Goal: Task Accomplishment & Management: Use online tool/utility

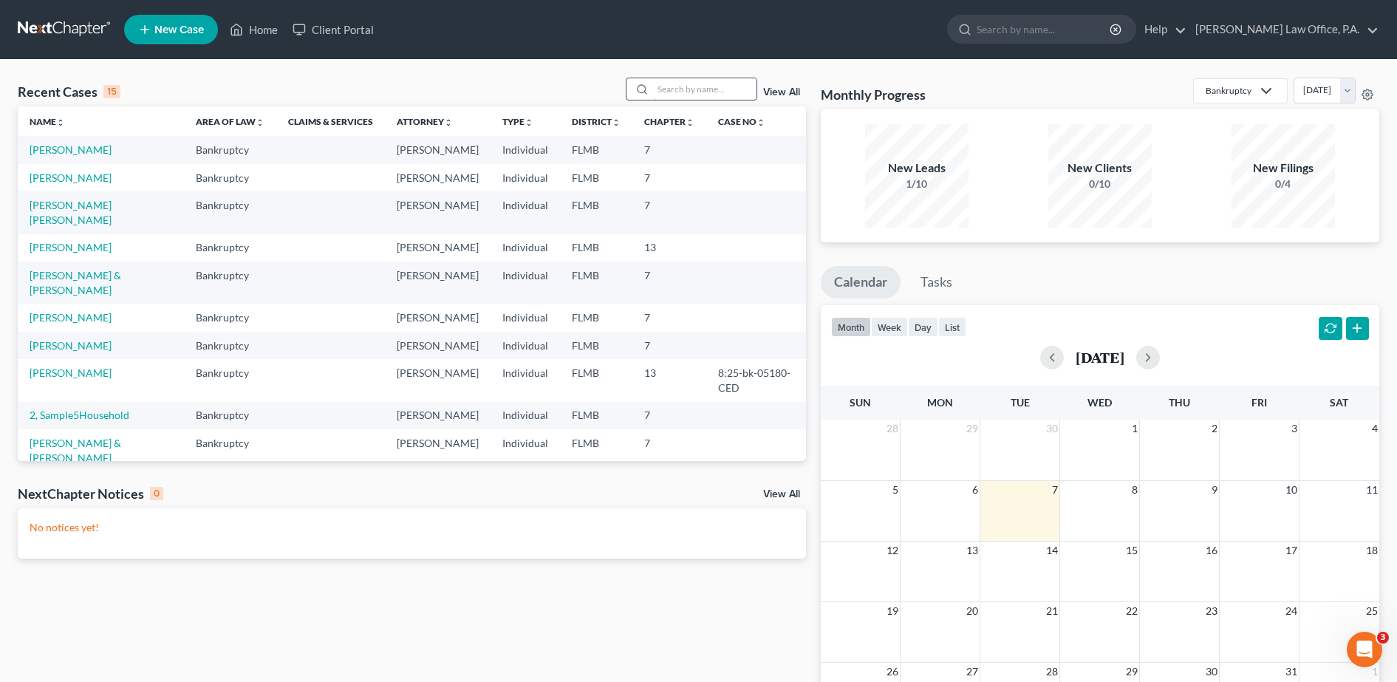
click at [719, 83] on input "search" at bounding box center [704, 88] width 103 height 21
type input "hieber"
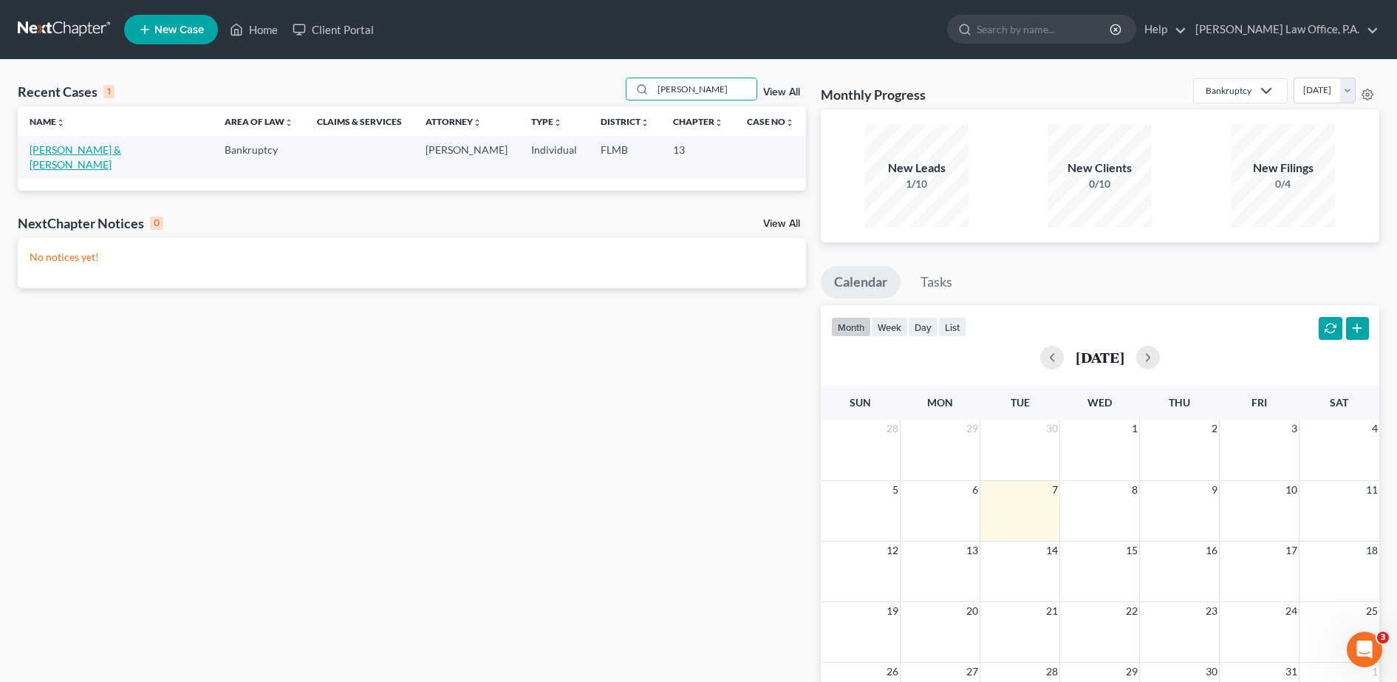
click at [121, 154] on link "[PERSON_NAME] & [PERSON_NAME]" at bounding box center [76, 156] width 92 height 27
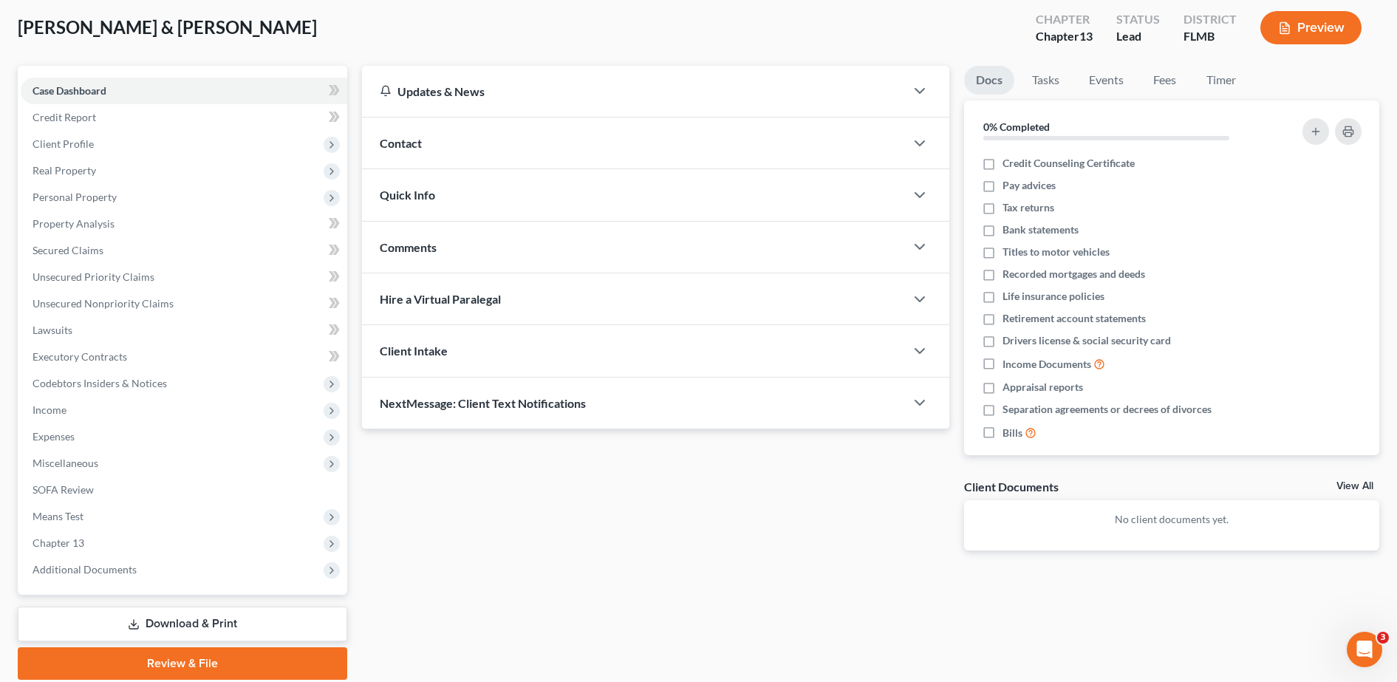
scroll to position [130, 0]
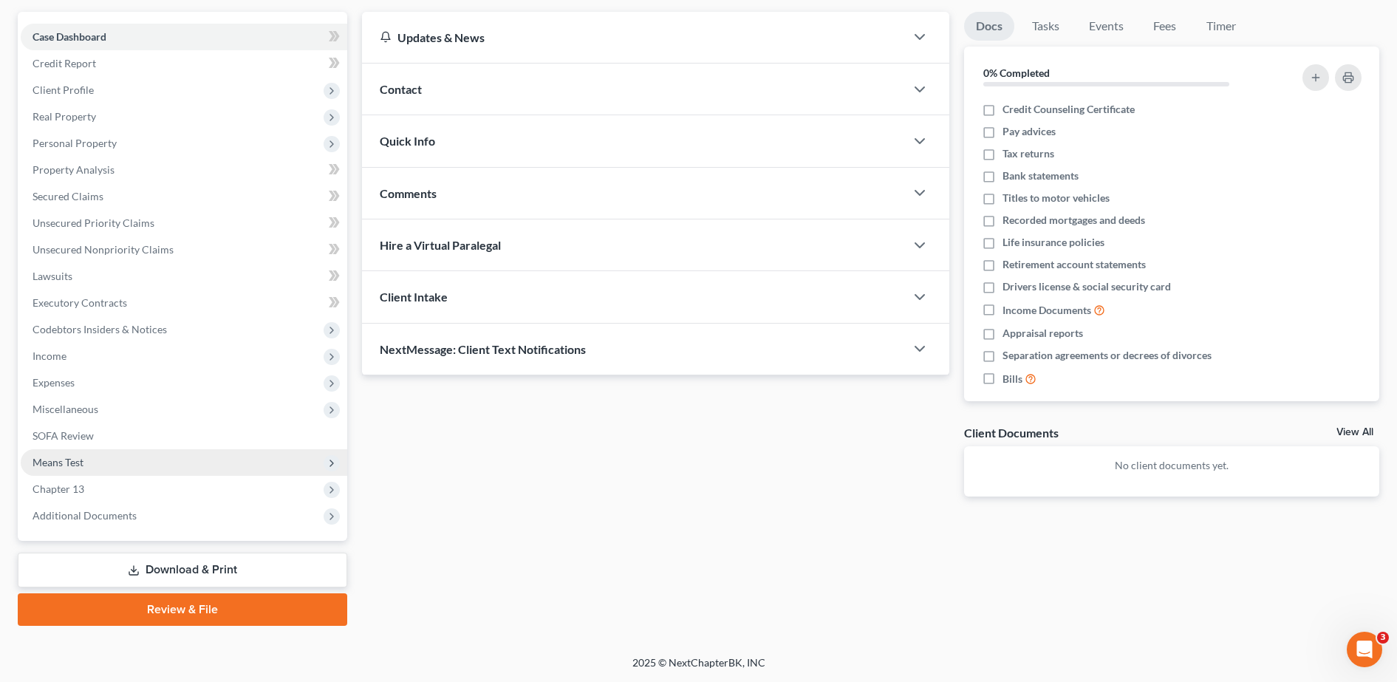
click at [125, 465] on span "Means Test" at bounding box center [184, 462] width 326 height 27
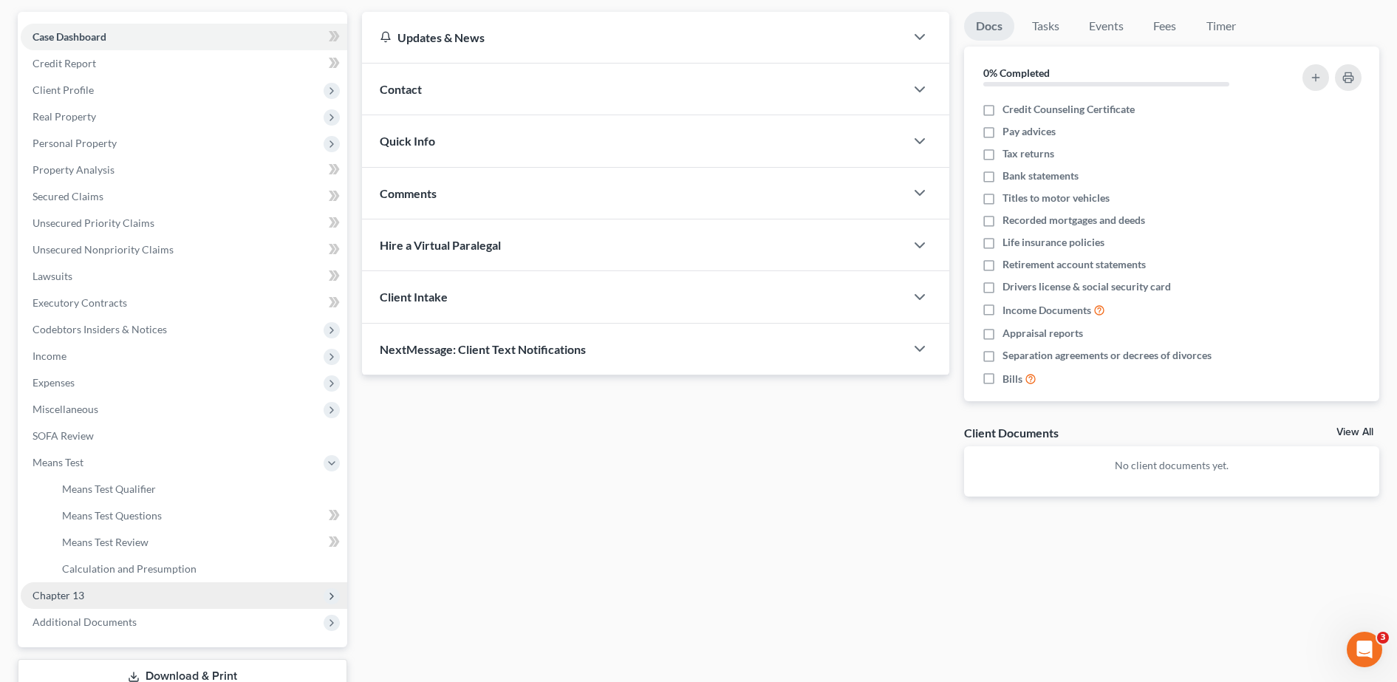
click at [121, 600] on span "Chapter 13" at bounding box center [184, 595] width 326 height 27
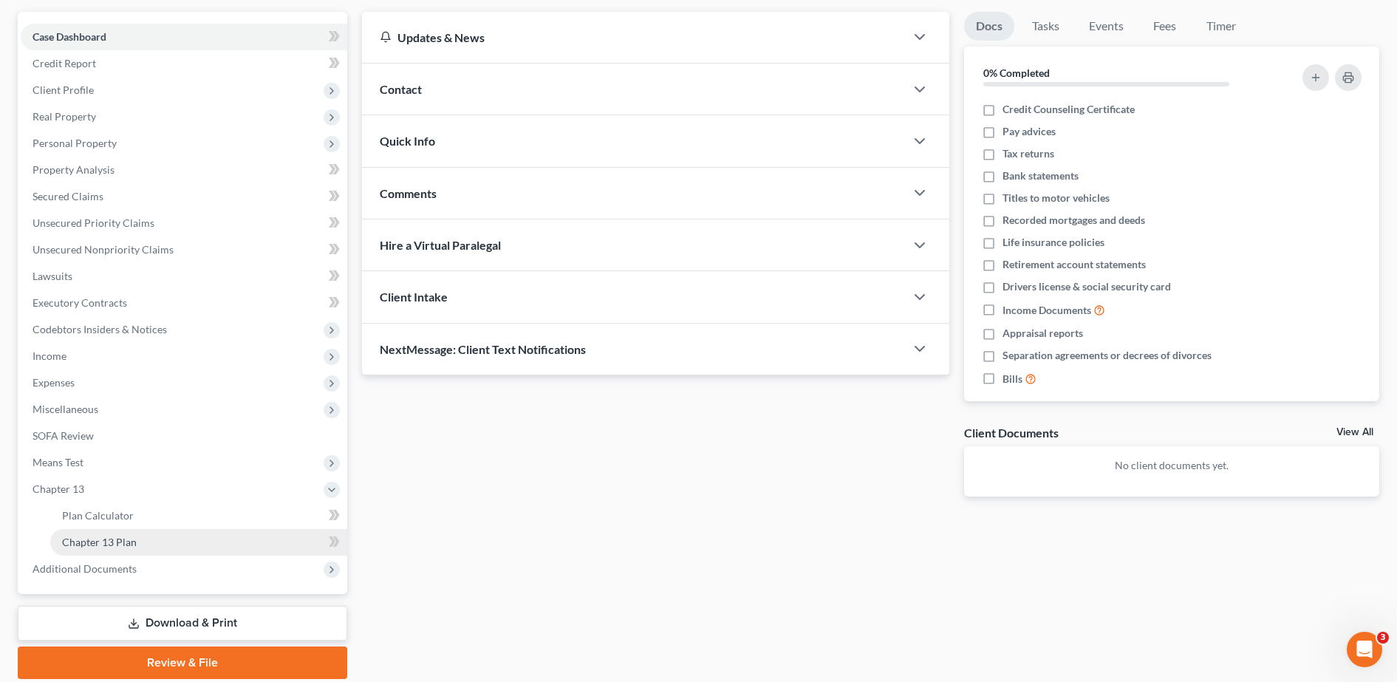
click at [130, 529] on link "Chapter 13 Plan" at bounding box center [198, 542] width 297 height 27
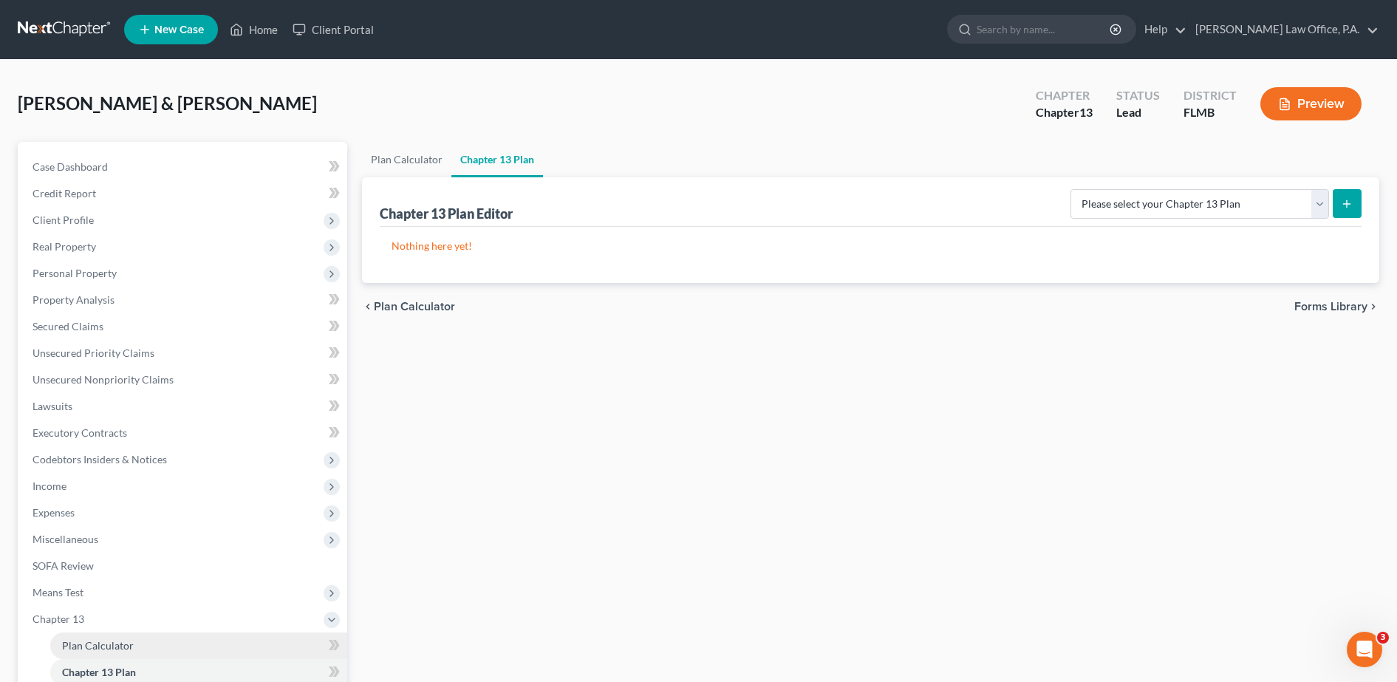
click at [125, 642] on span "Plan Calculator" at bounding box center [98, 645] width 72 height 13
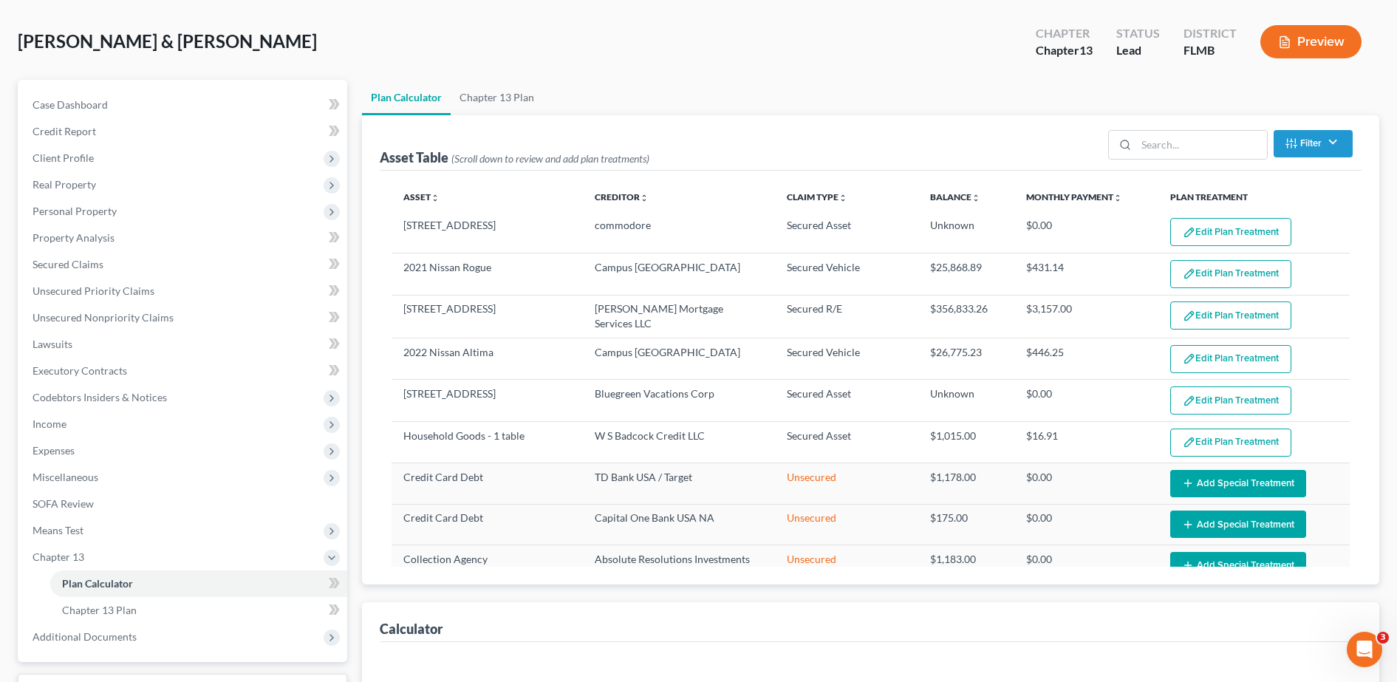
select select "59"
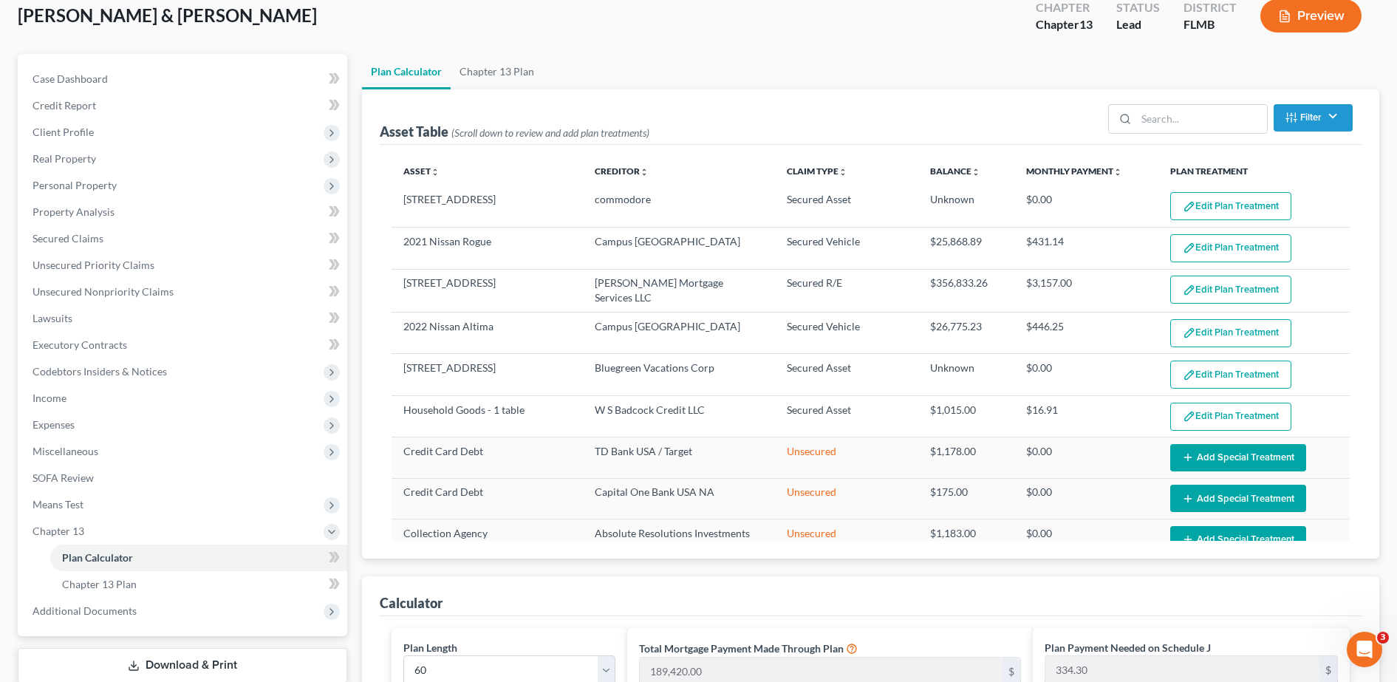
scroll to position [83, 0]
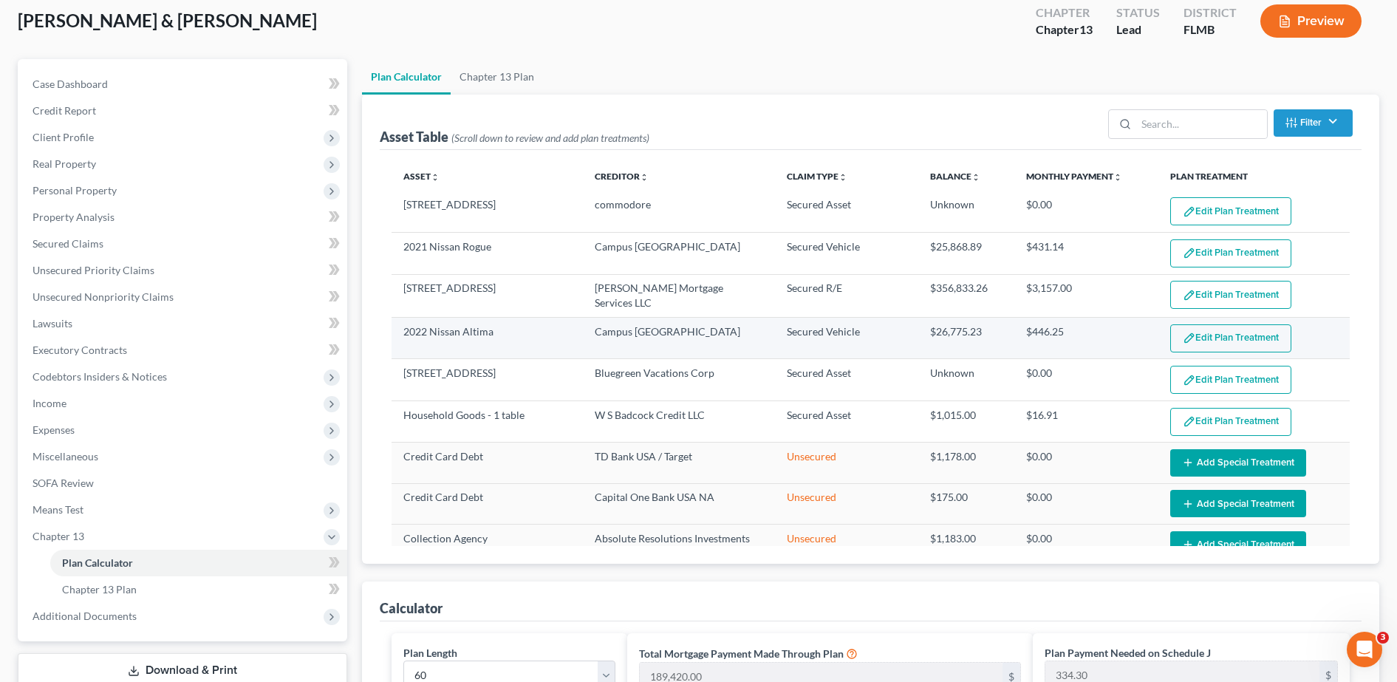
click at [1215, 337] on button "Edit Plan Treatment" at bounding box center [1230, 338] width 121 height 28
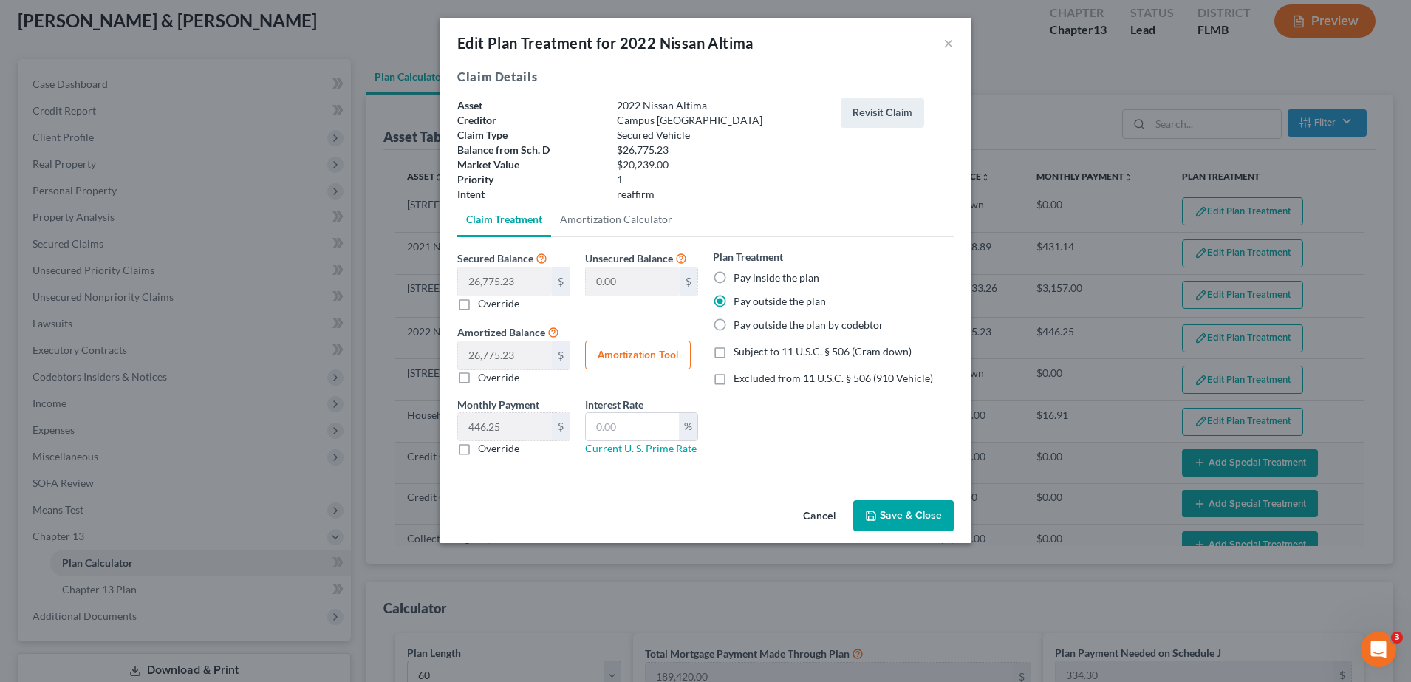
click at [898, 511] on button "Save & Close" at bounding box center [903, 515] width 100 height 31
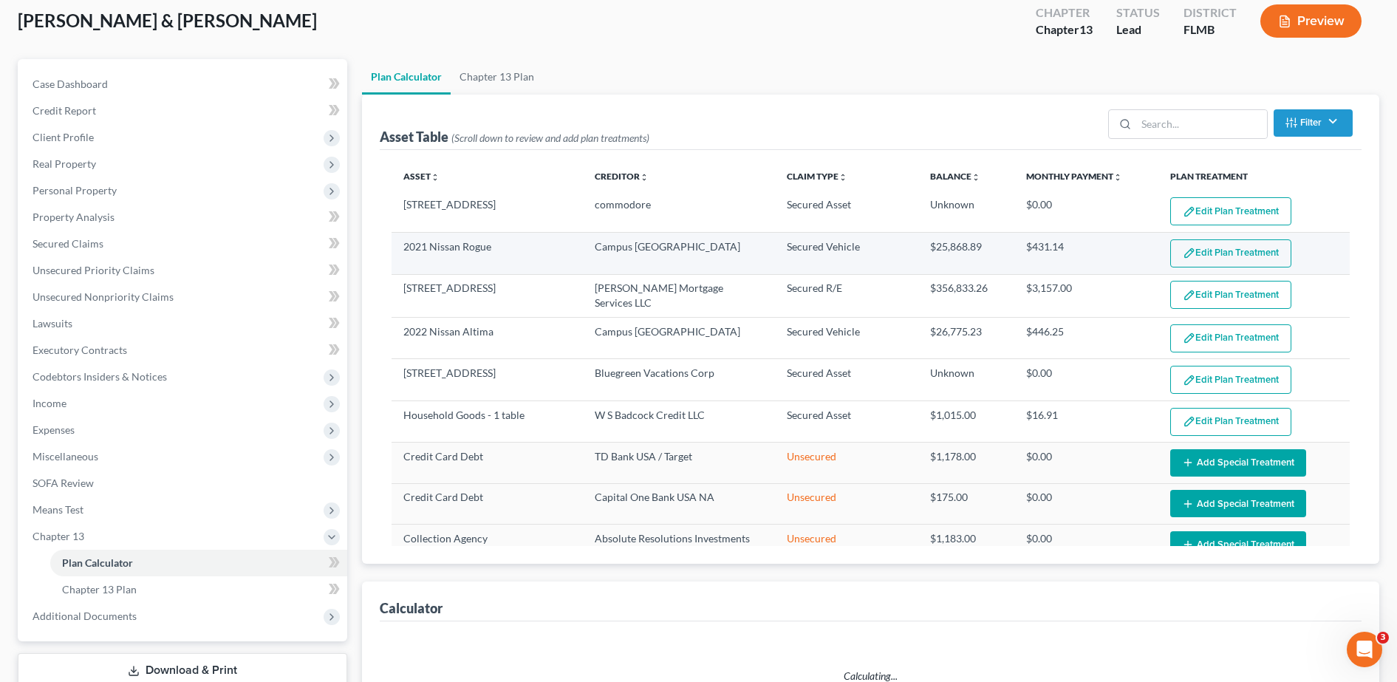
select select "59"
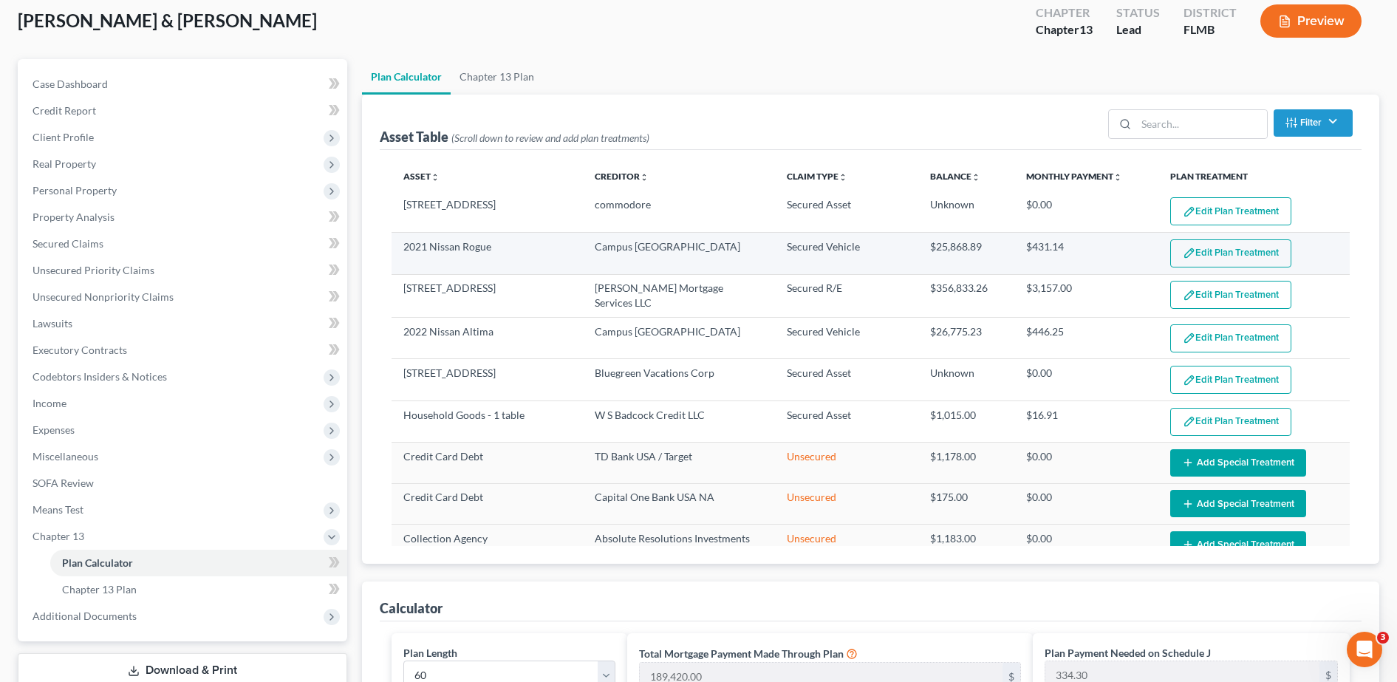
click at [1220, 254] on button "Edit Plan Treatment" at bounding box center [1230, 253] width 121 height 28
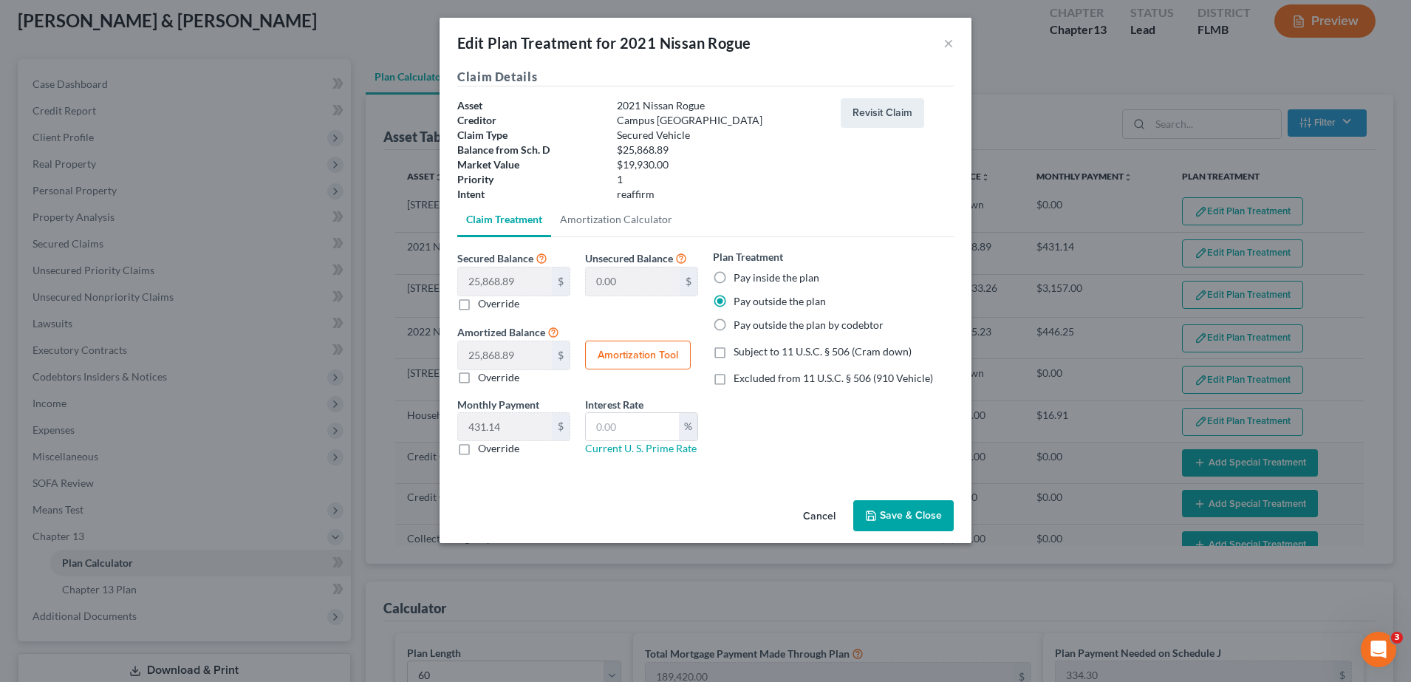
click at [931, 521] on button "Save & Close" at bounding box center [903, 515] width 100 height 31
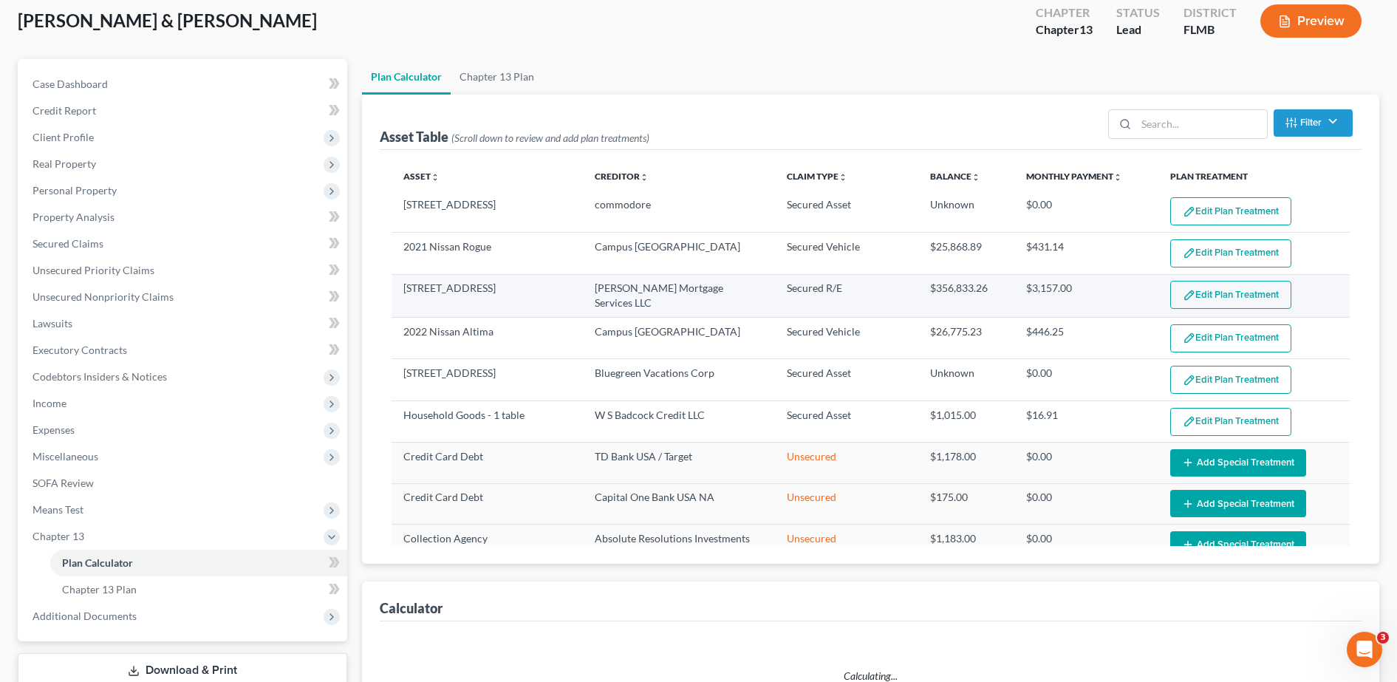
select select "59"
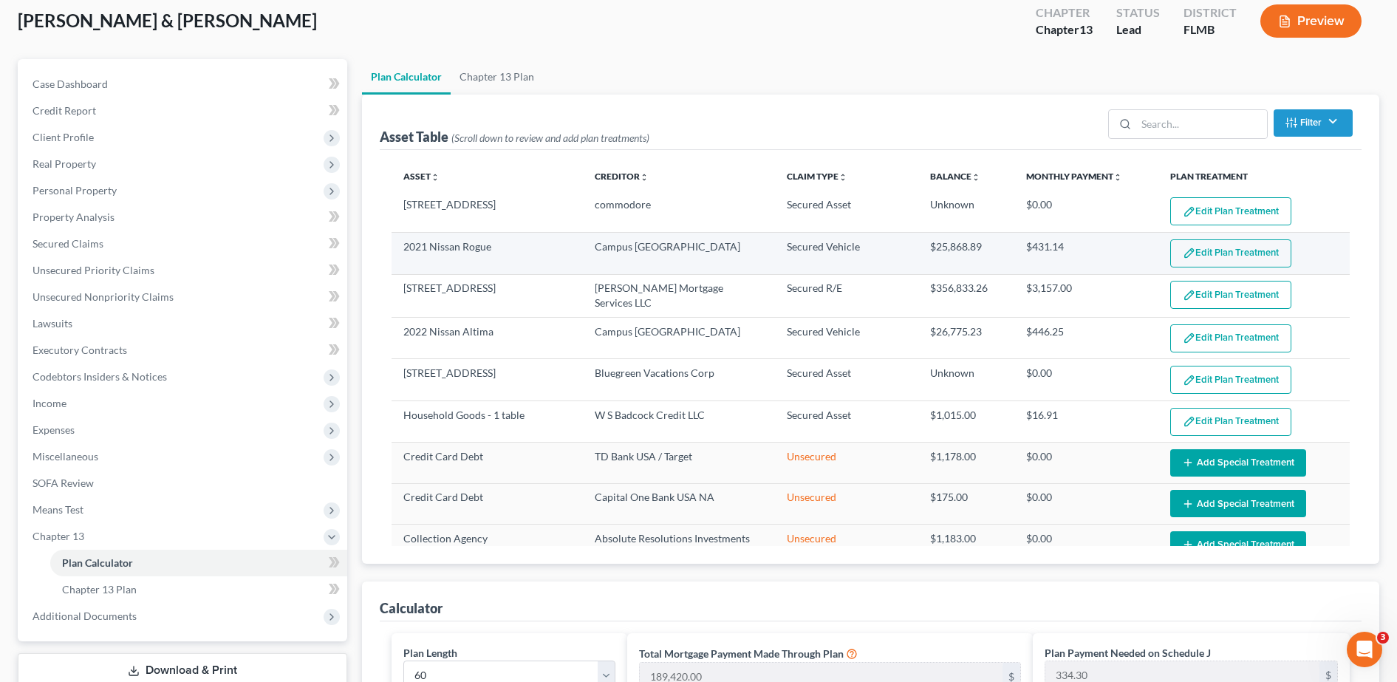
click at [1226, 250] on button "Edit Plan Treatment" at bounding box center [1230, 253] width 121 height 28
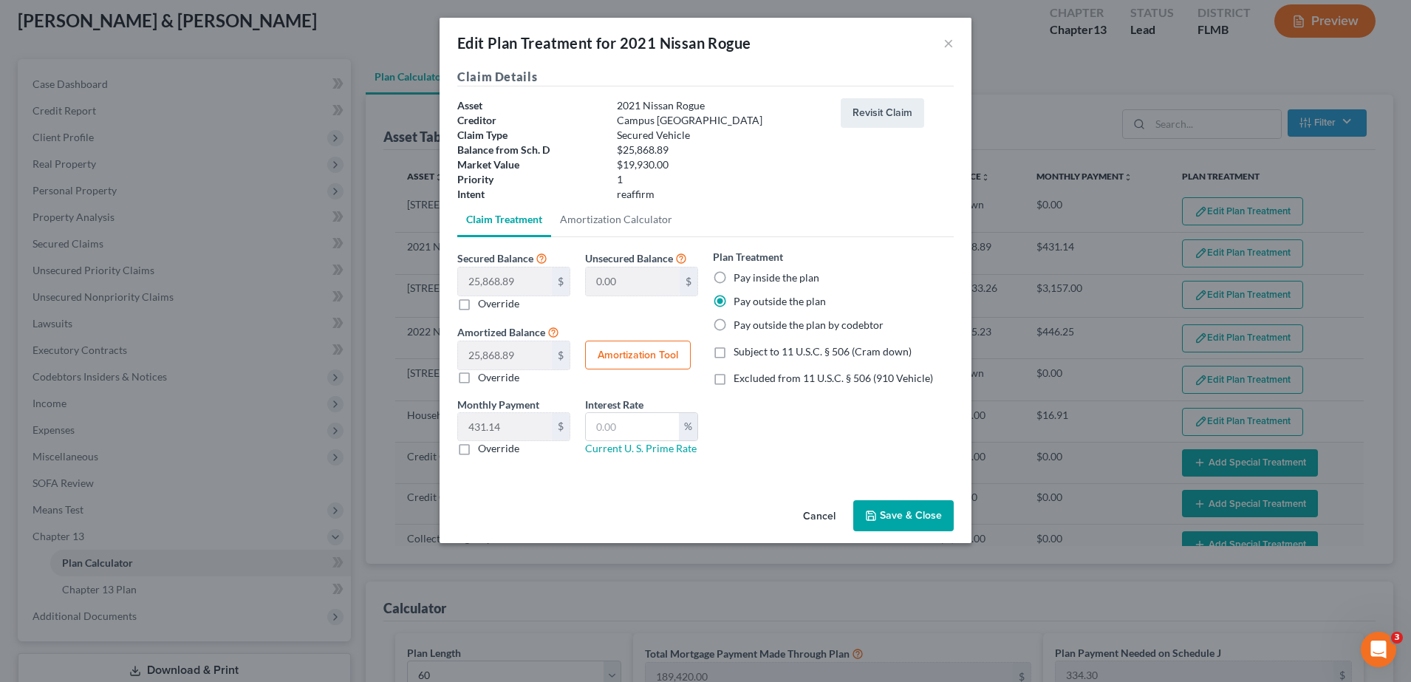
click at [478, 449] on label "Override" at bounding box center [498, 448] width 41 height 15
click at [484, 449] on input "Override" at bounding box center [489, 446] width 10 height 10
checkbox input "true"
click at [882, 510] on button "Save & Close" at bounding box center [903, 515] width 100 height 31
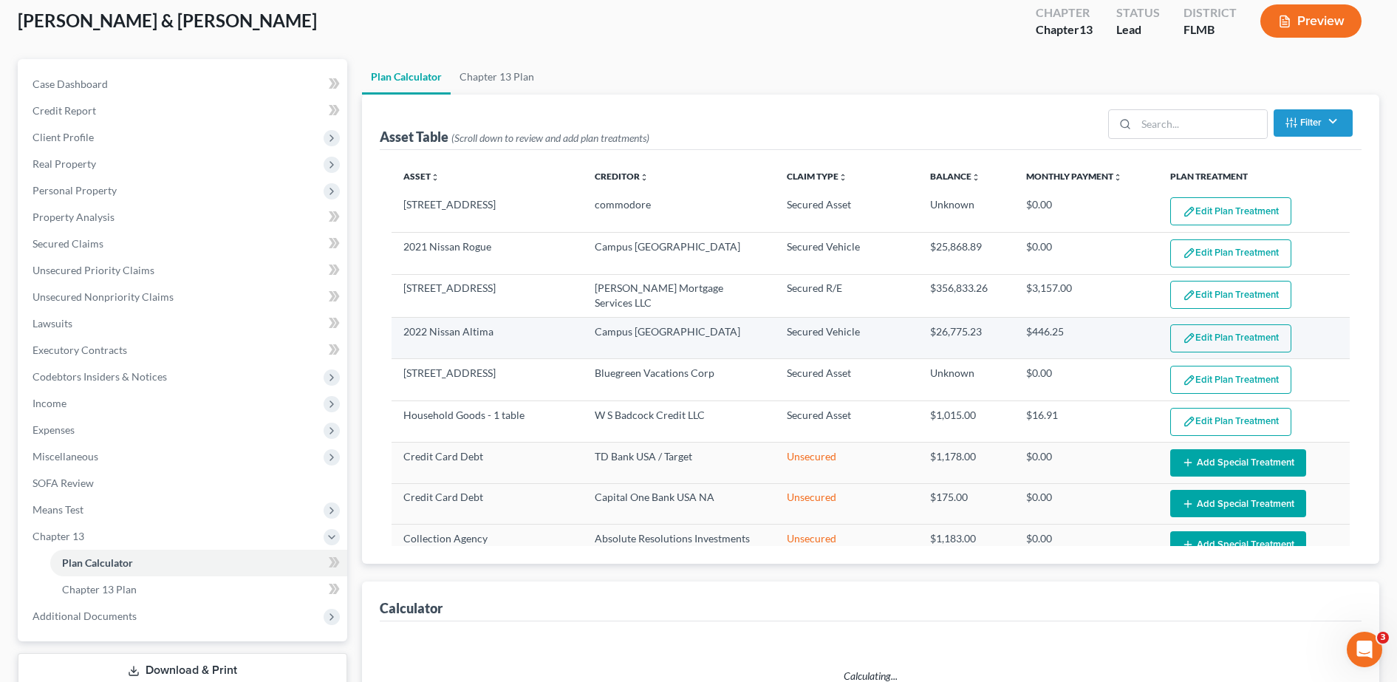
click at [1218, 336] on button "Edit Plan Treatment" at bounding box center [1230, 338] width 121 height 28
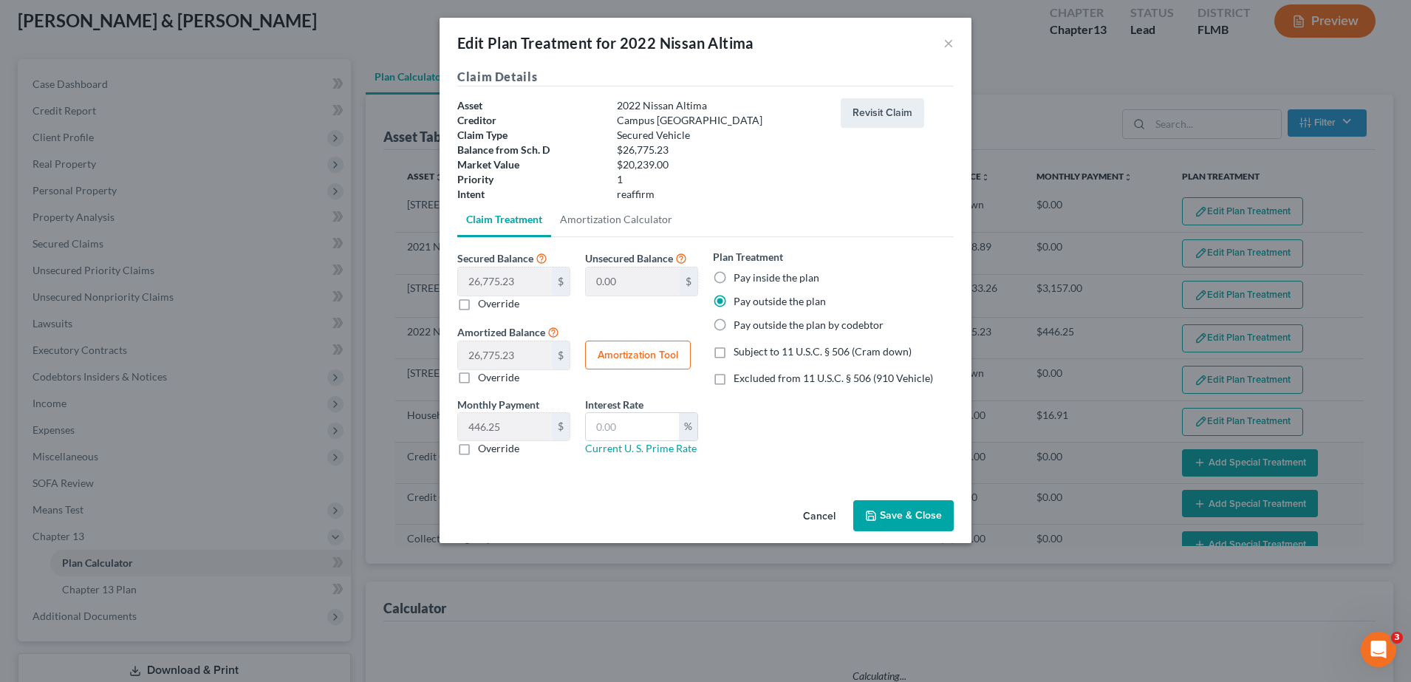
click at [478, 448] on label "Override" at bounding box center [498, 448] width 41 height 15
click at [484, 448] on input "Override" at bounding box center [489, 446] width 10 height 10
checkbox input "true"
click at [883, 517] on button "Save & Close" at bounding box center [903, 515] width 100 height 31
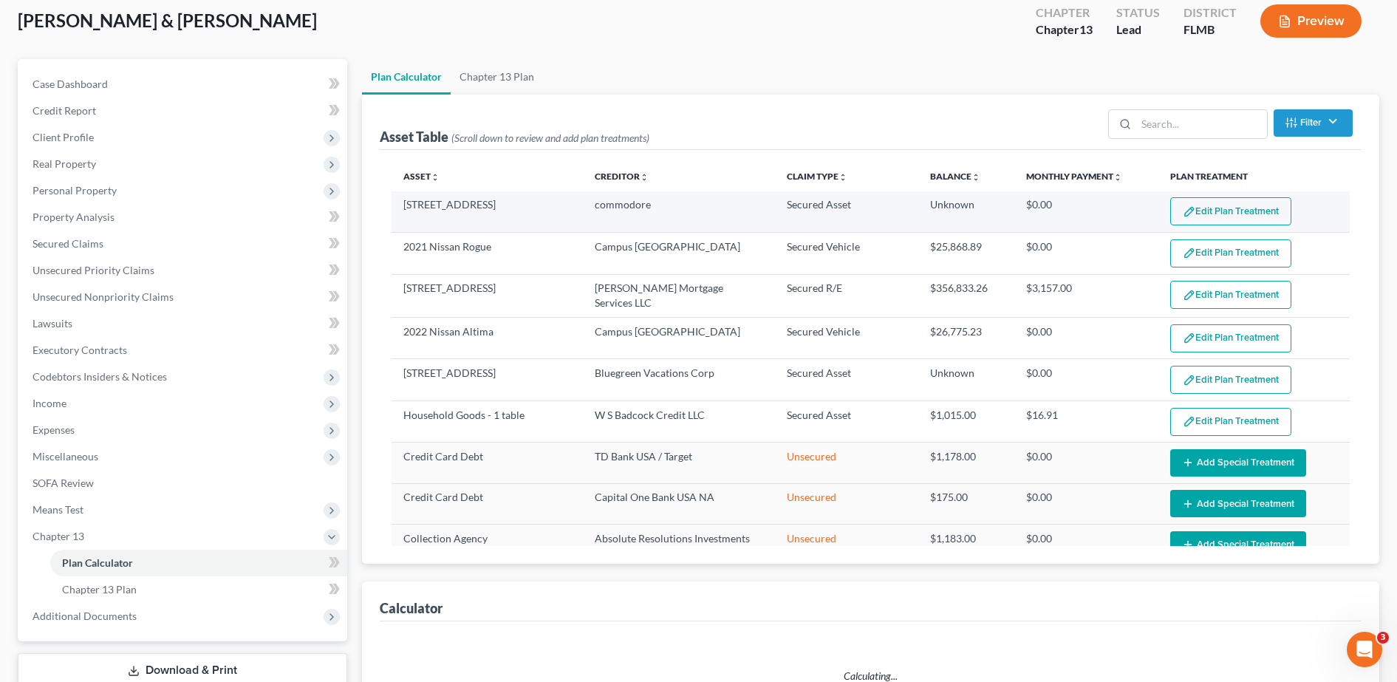
click at [1189, 210] on button "Edit Plan Treatment" at bounding box center [1230, 211] width 121 height 28
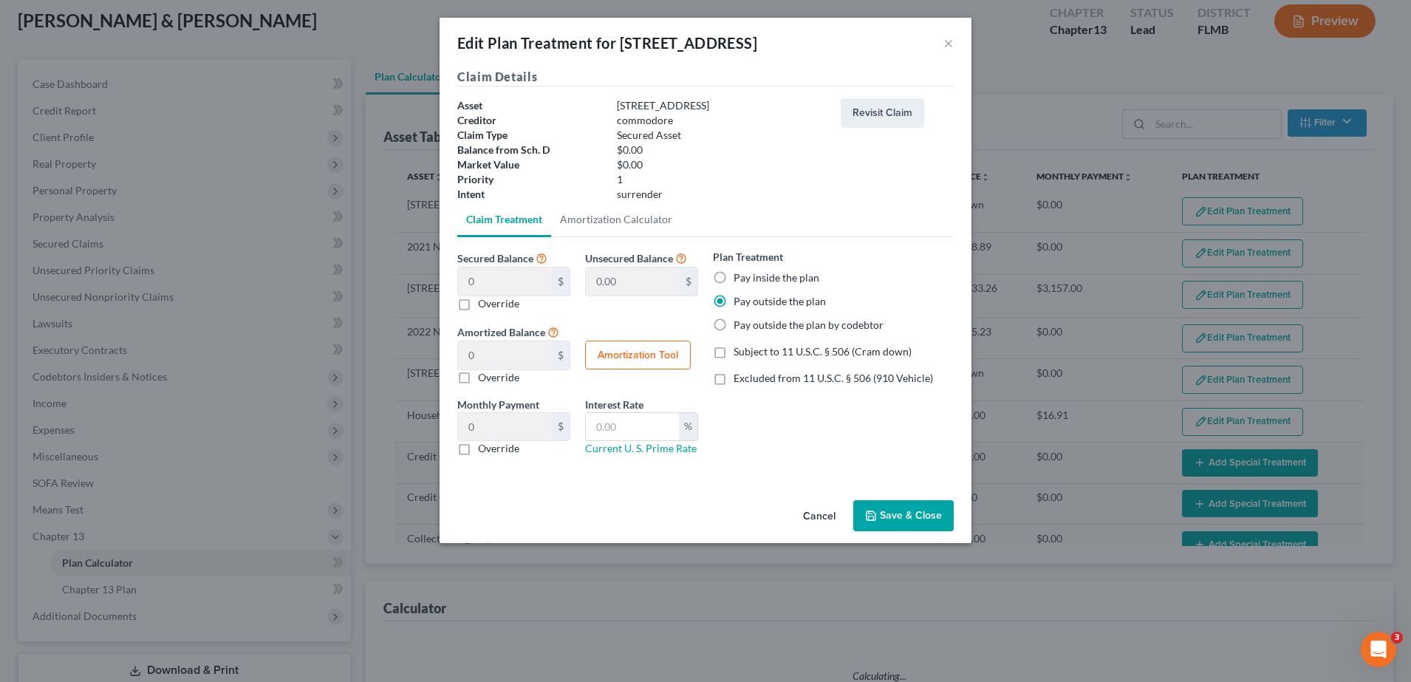
click at [959, 44] on div "Edit Plan Treatment for 13536 Gulf Blvd ×" at bounding box center [705, 43] width 532 height 50
click at [948, 43] on button "×" at bounding box center [948, 43] width 10 height 18
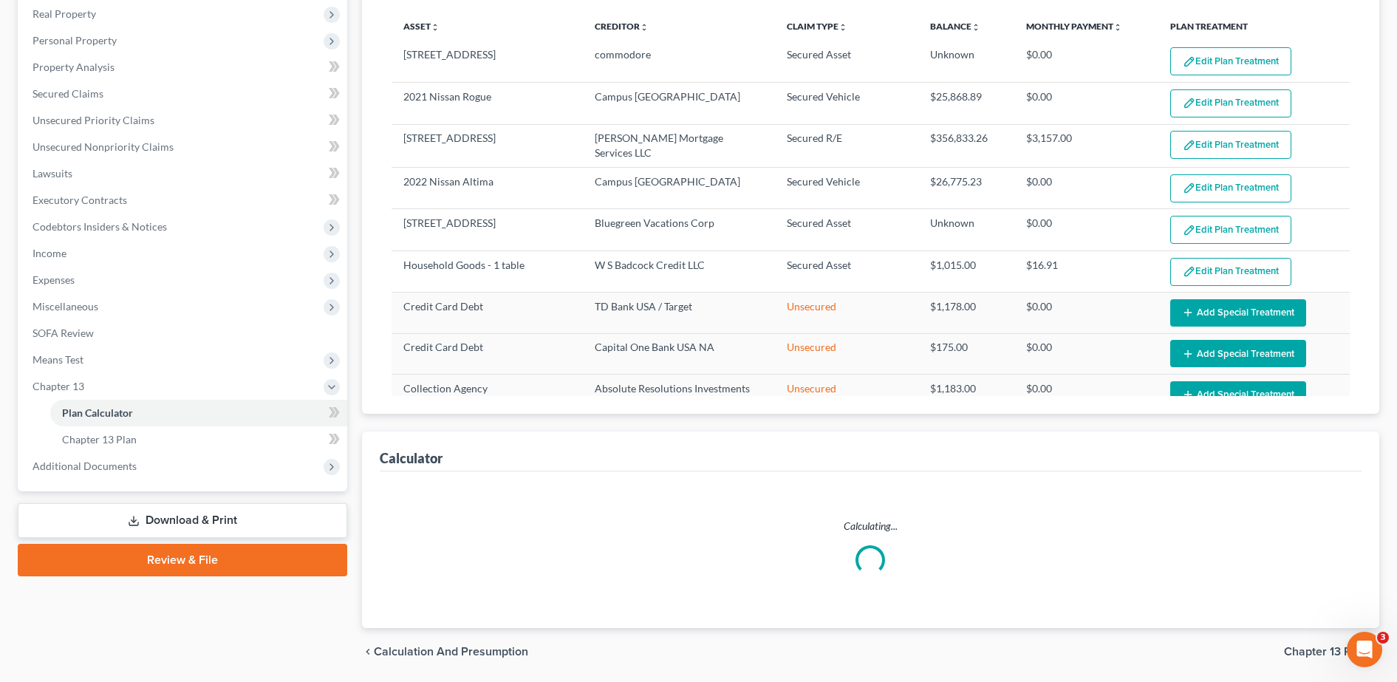
scroll to position [282, 0]
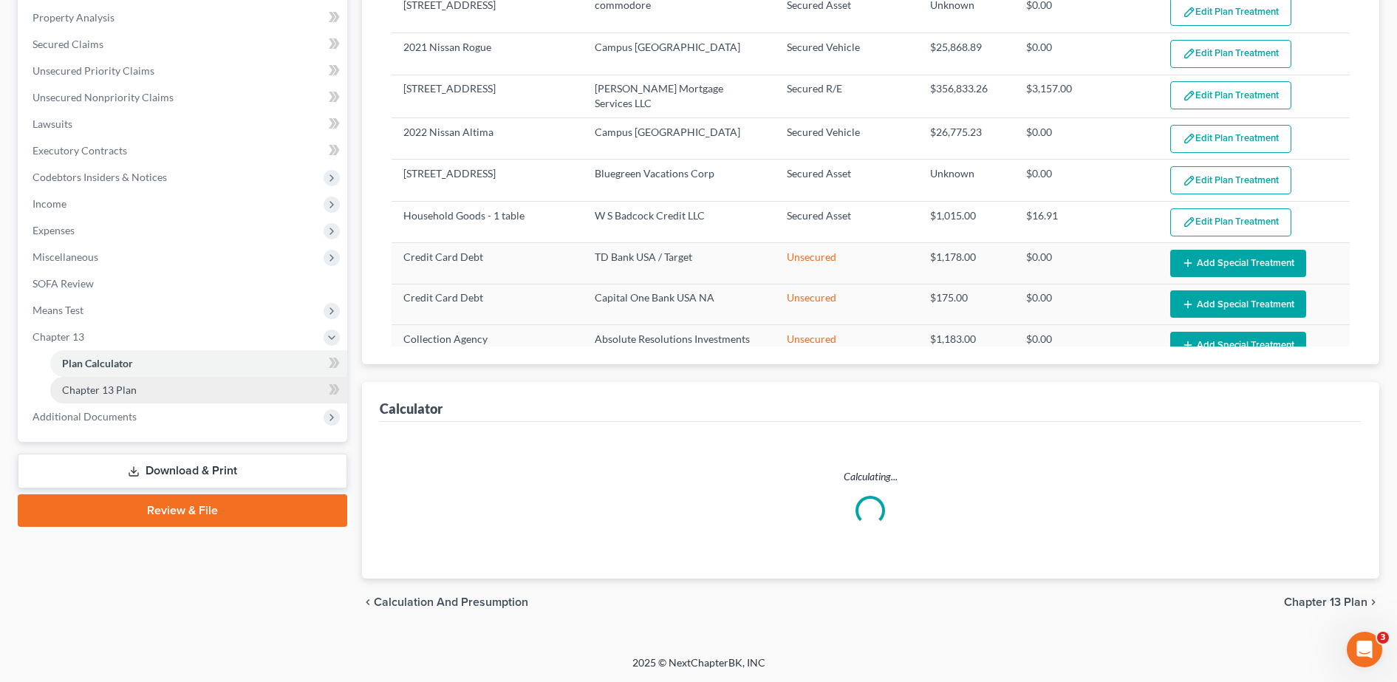
click at [136, 388] on link "Chapter 13 Plan" at bounding box center [198, 390] width 297 height 27
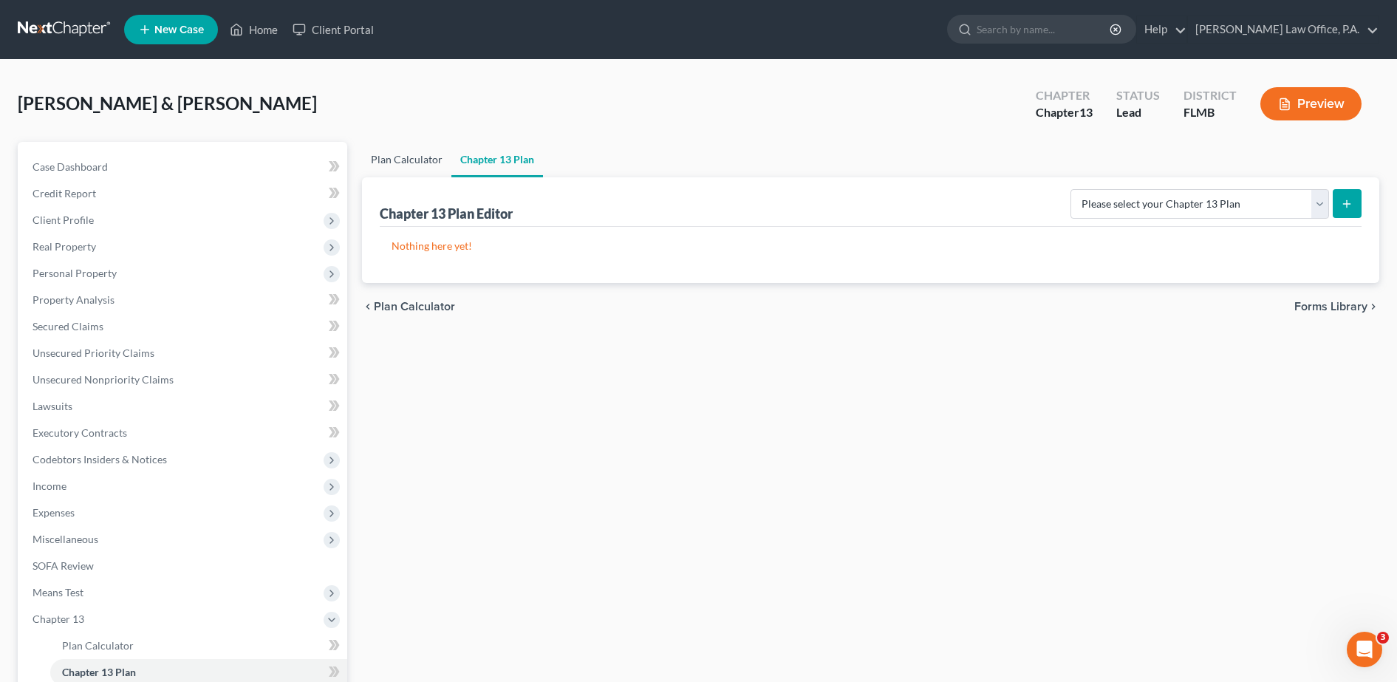
click at [393, 151] on link "Plan Calculator" at bounding box center [406, 159] width 89 height 35
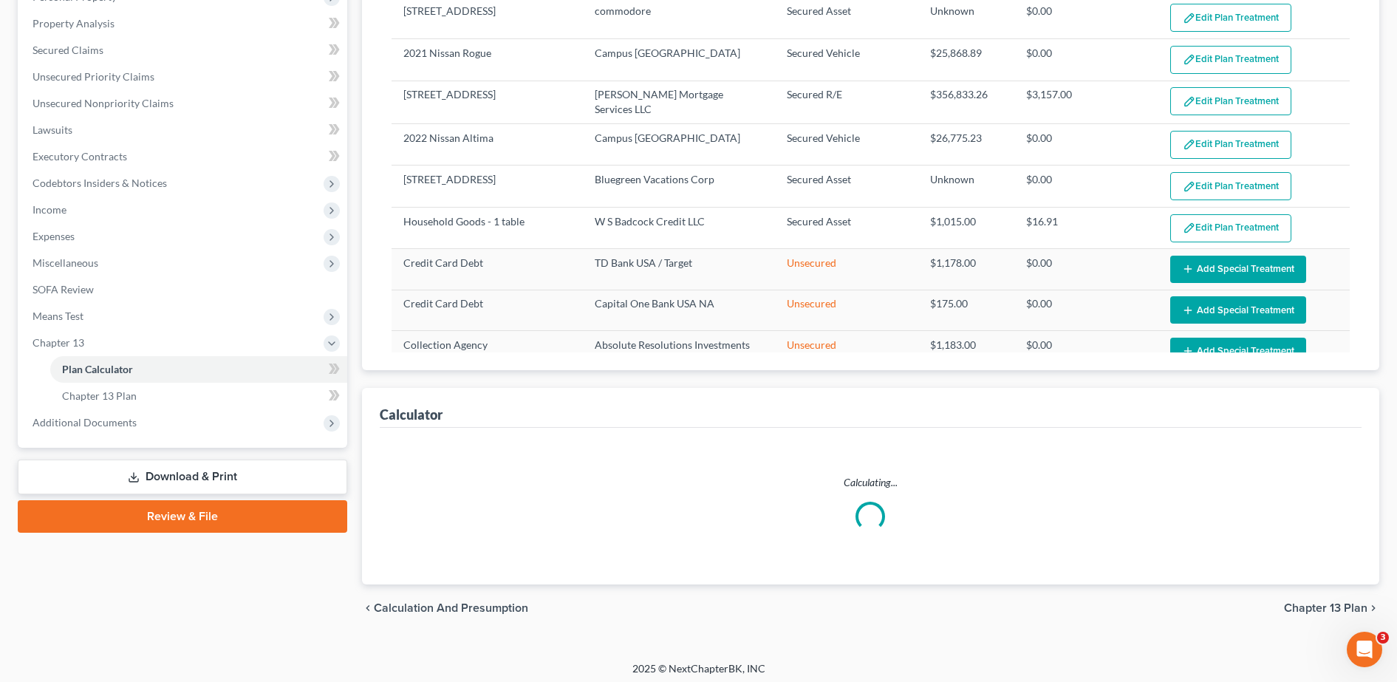
scroll to position [282, 0]
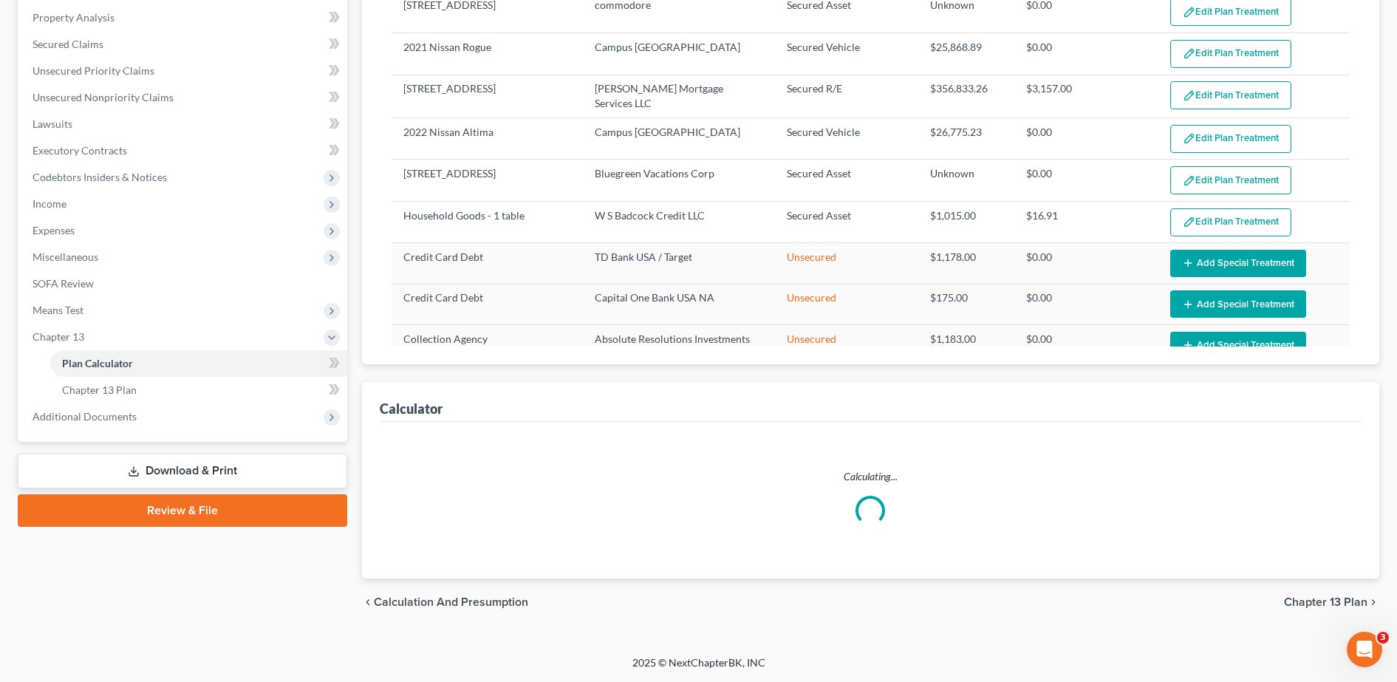
select select "59"
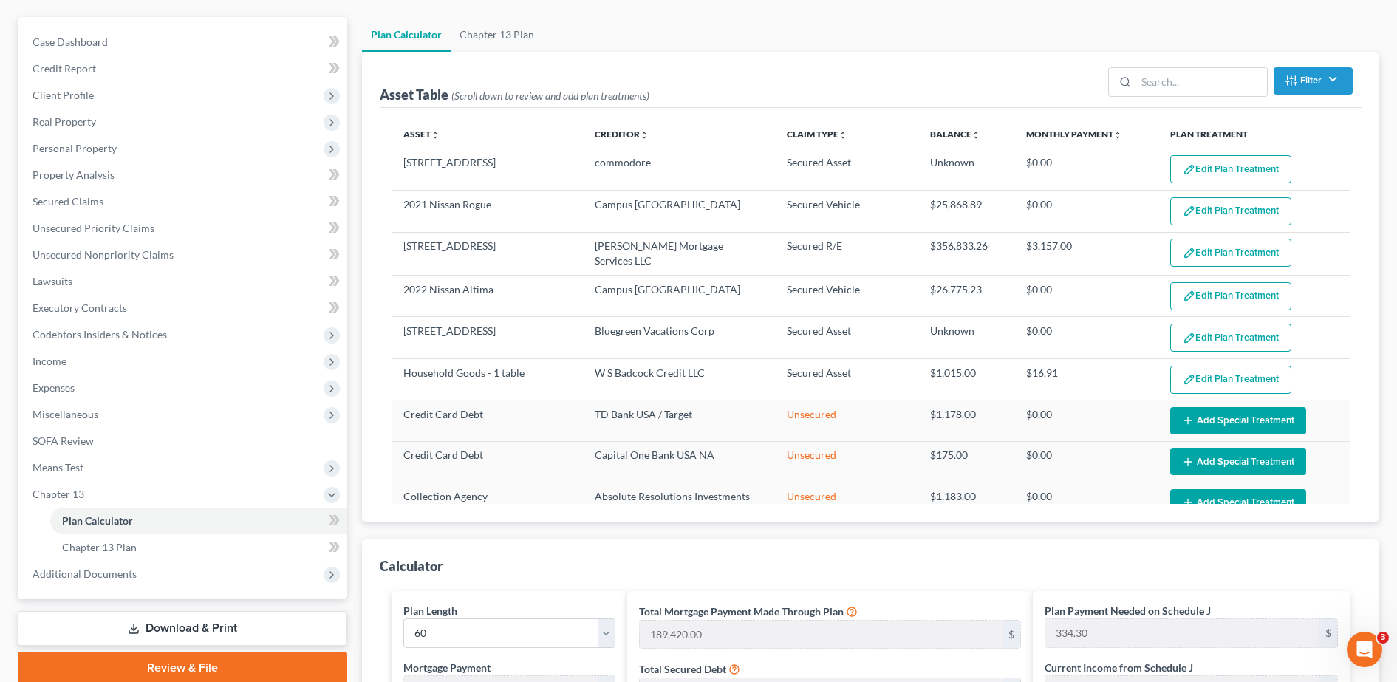
scroll to position [122, 0]
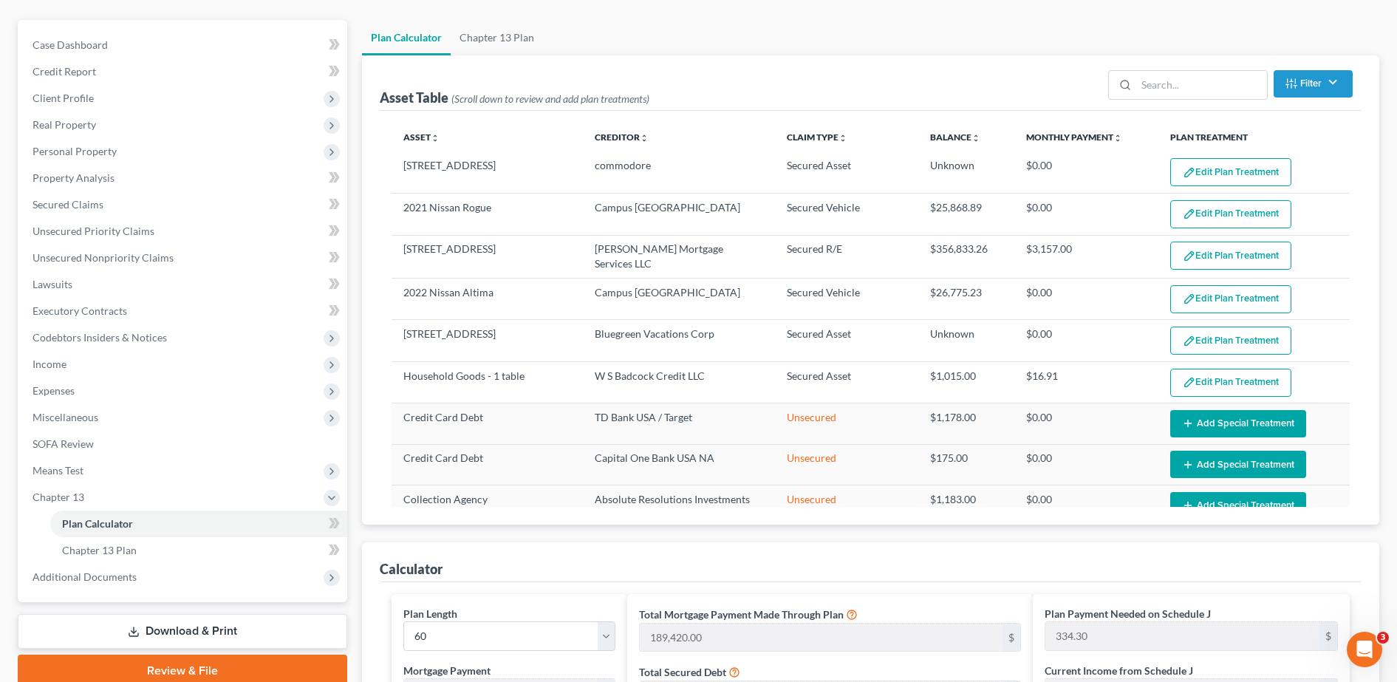
drag, startPoint x: 1342, startPoint y: 191, endPoint x: 1352, endPoint y: 210, distance: 21.5
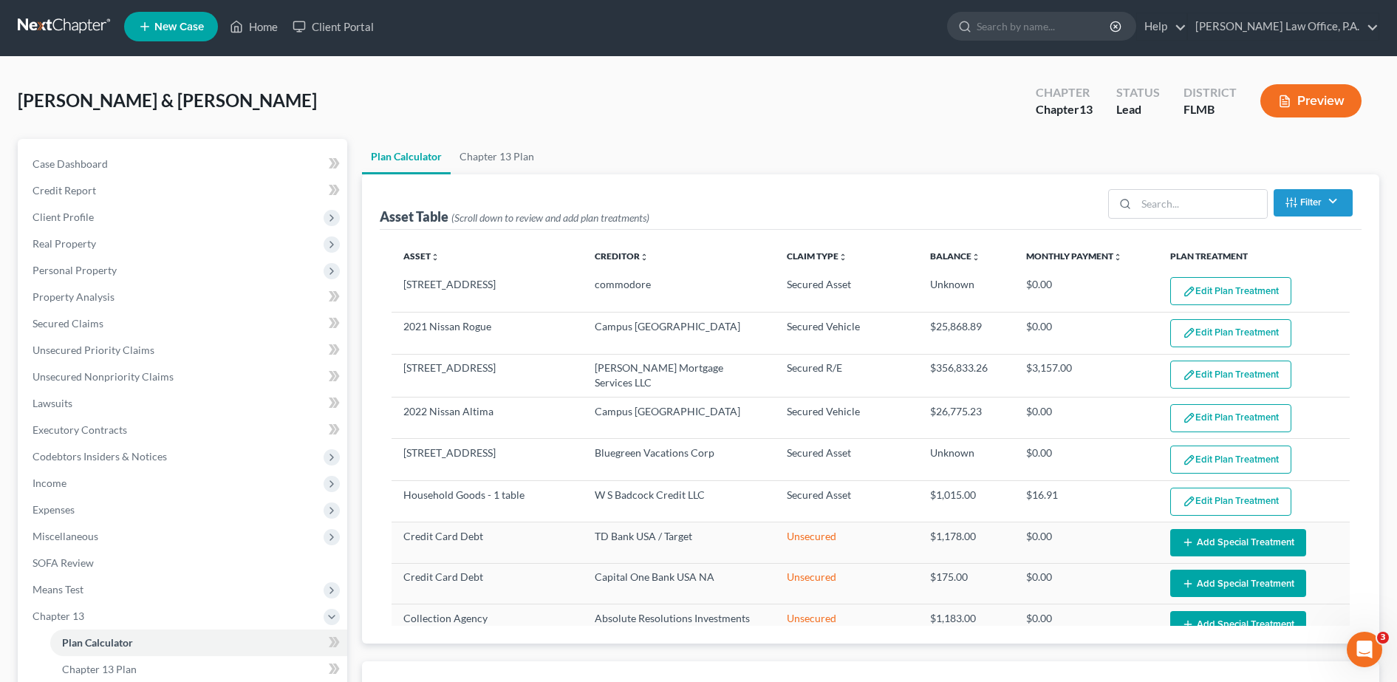
scroll to position [0, 0]
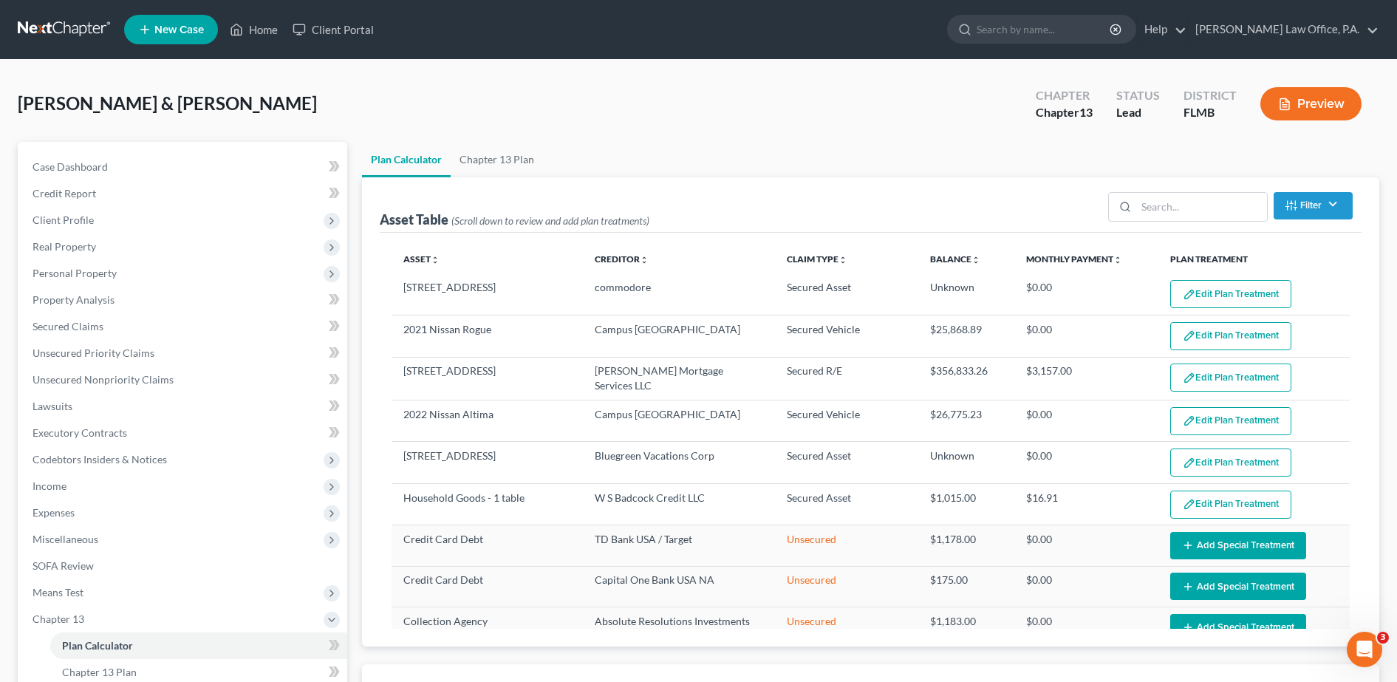
select select "59"
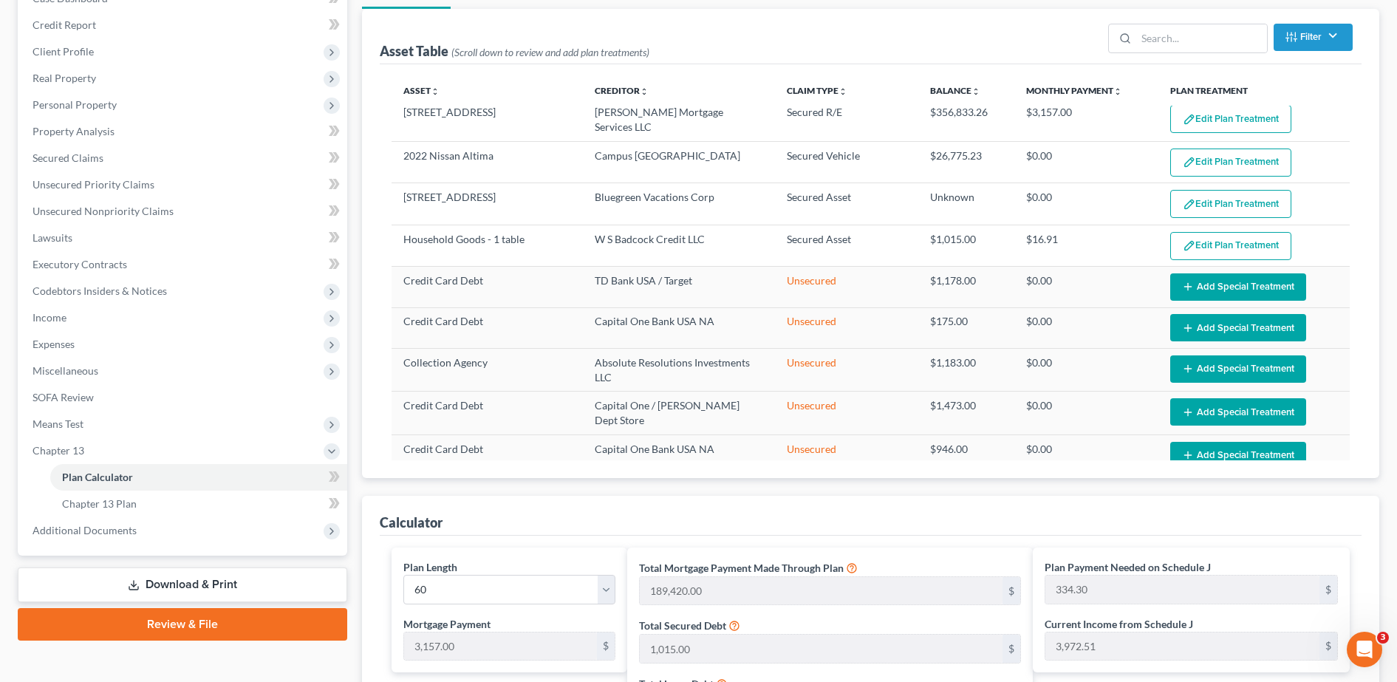
scroll to position [193, 0]
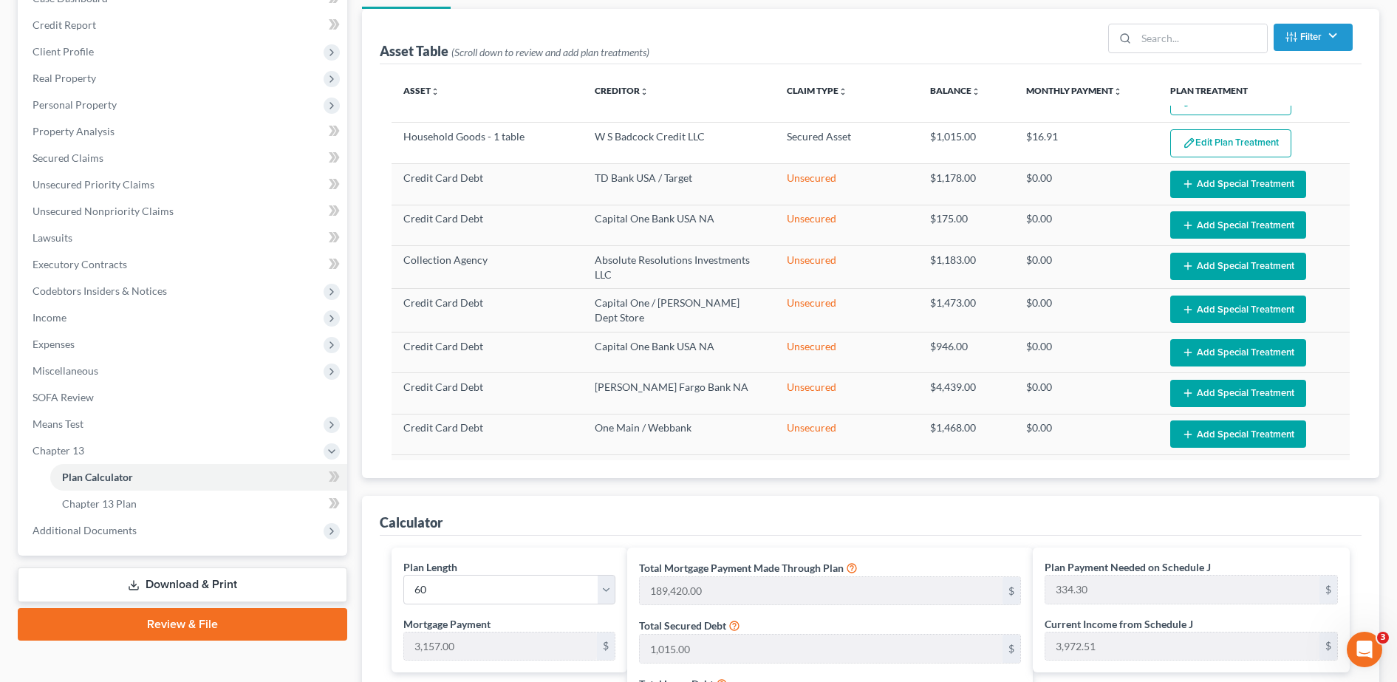
drag, startPoint x: 1376, startPoint y: 253, endPoint x: 1377, endPoint y: 278, distance: 24.4
click at [1377, 278] on div "Asset Table (Scroll down to review and add plan treatments) Filter Claim Type F…" at bounding box center [870, 243] width 1017 height 469
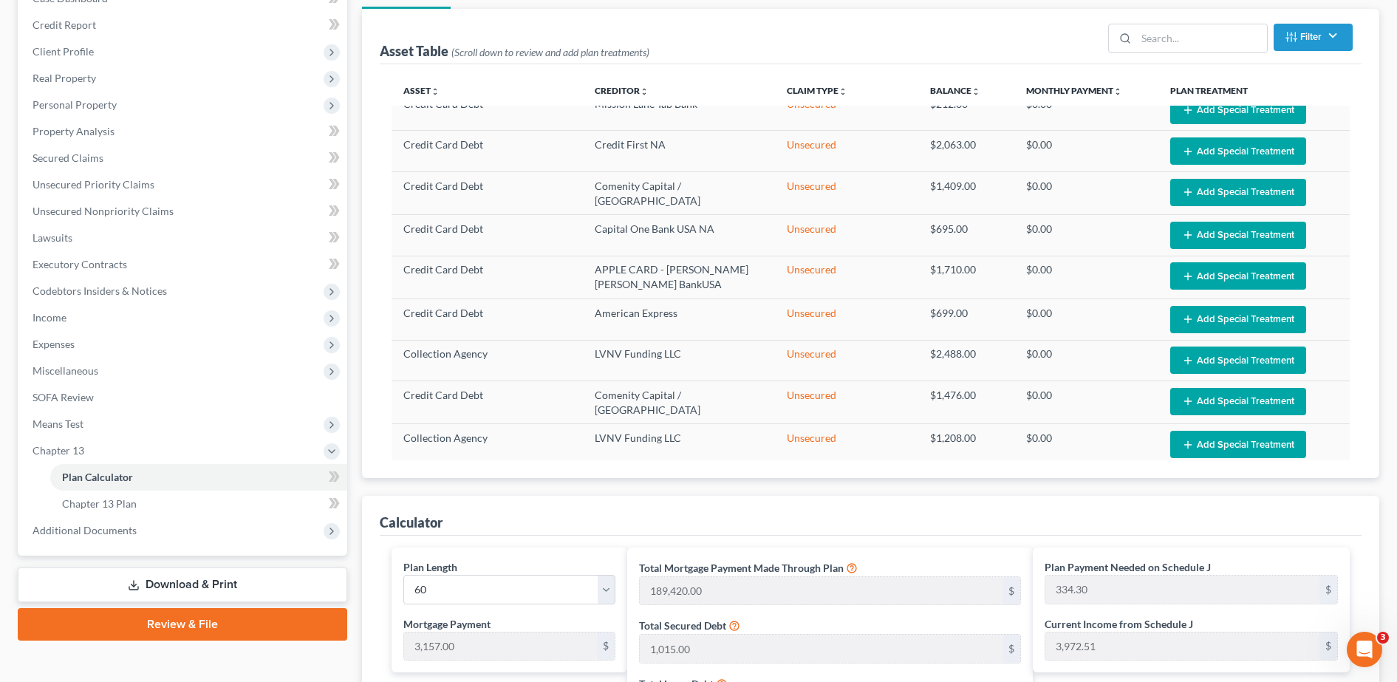
scroll to position [561, 0]
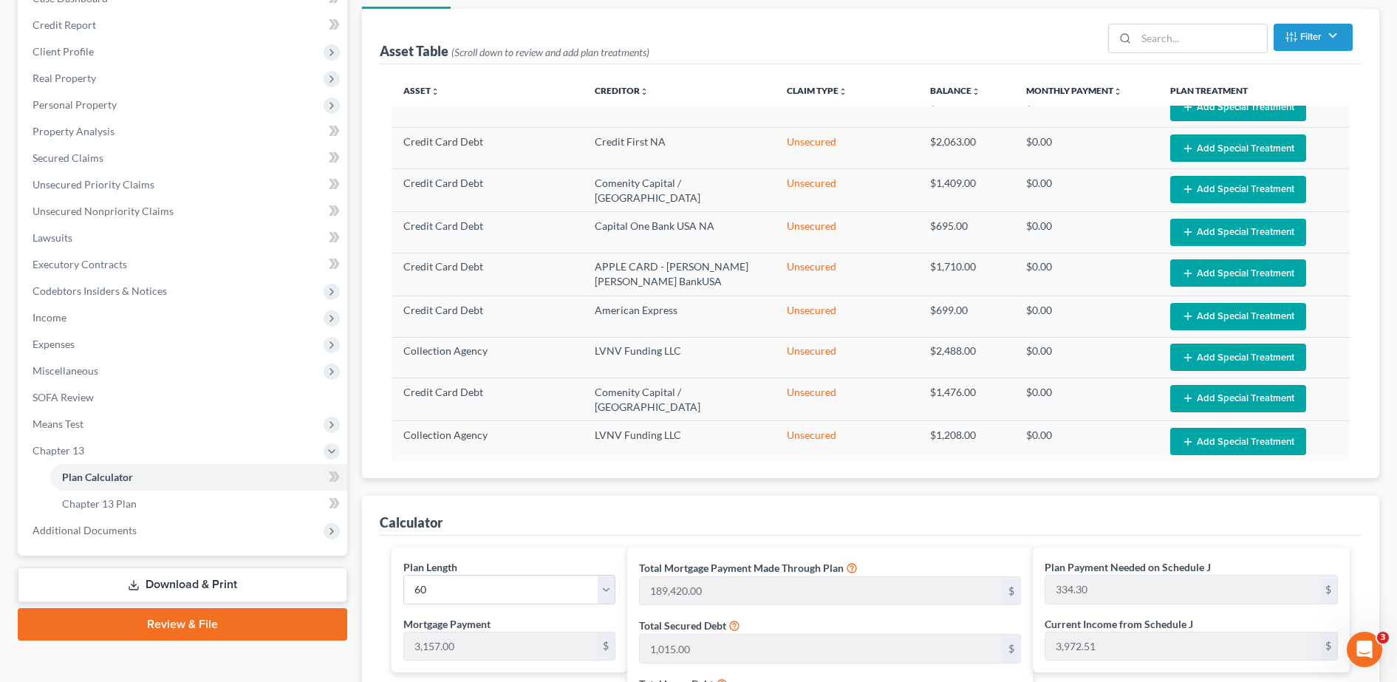
click at [1366, 312] on div "Asset Table (Scroll down to review and add plan treatments) Filter Claim Type F…" at bounding box center [870, 243] width 1017 height 469
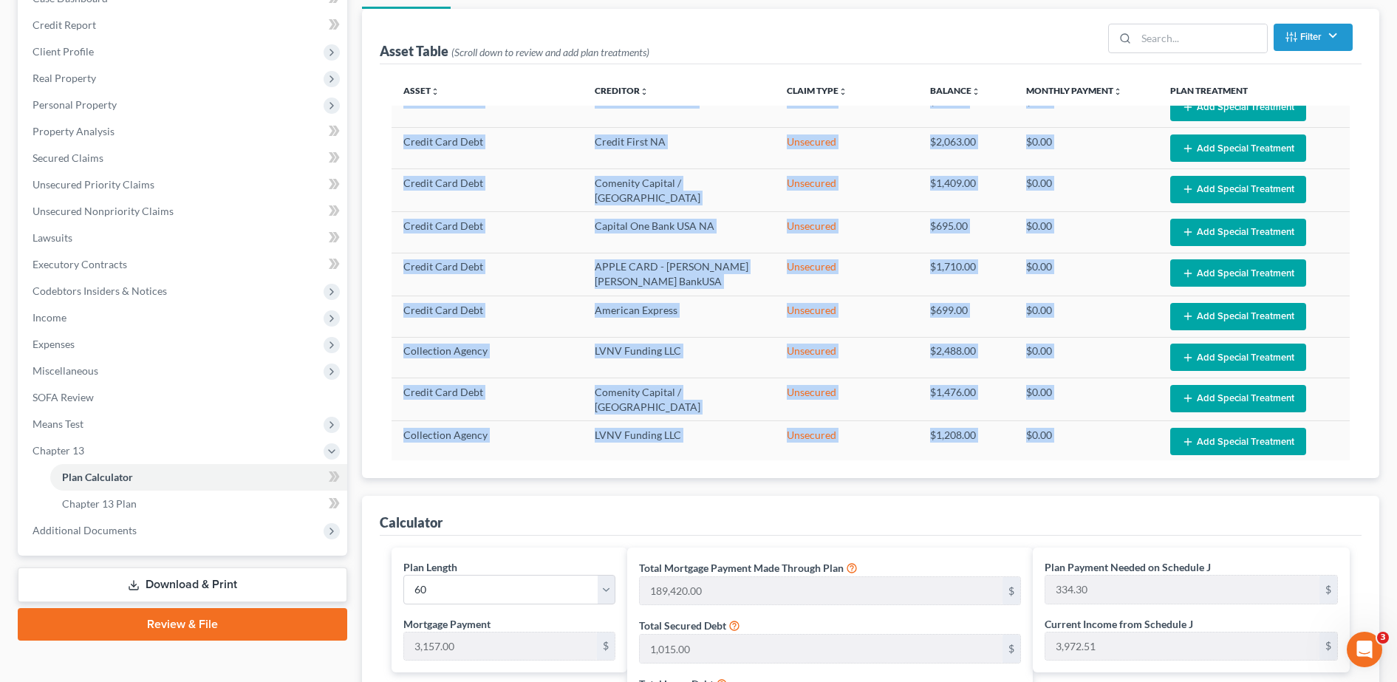
drag, startPoint x: 1366, startPoint y: 312, endPoint x: 1369, endPoint y: 335, distance: 23.0
click at [1369, 335] on div "Asset Table (Scroll down to review and add plan treatments) Filter Claim Type F…" at bounding box center [870, 243] width 1017 height 469
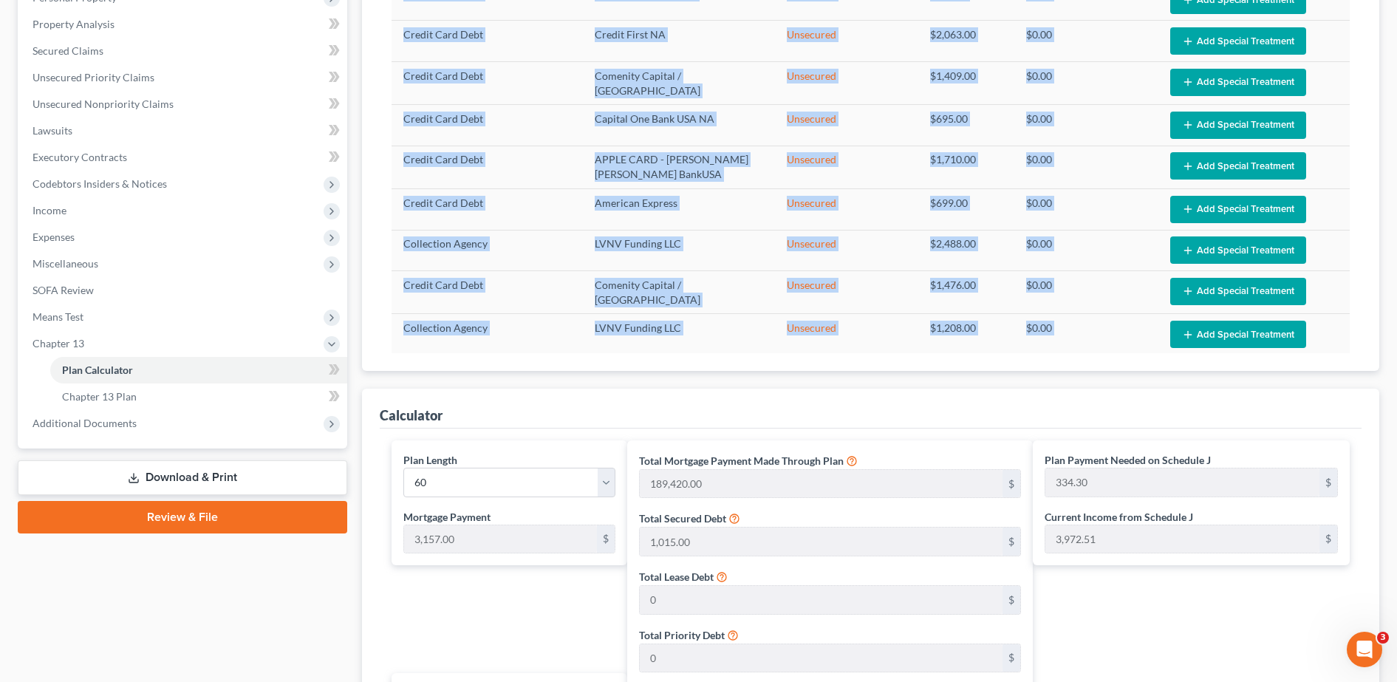
scroll to position [291, 0]
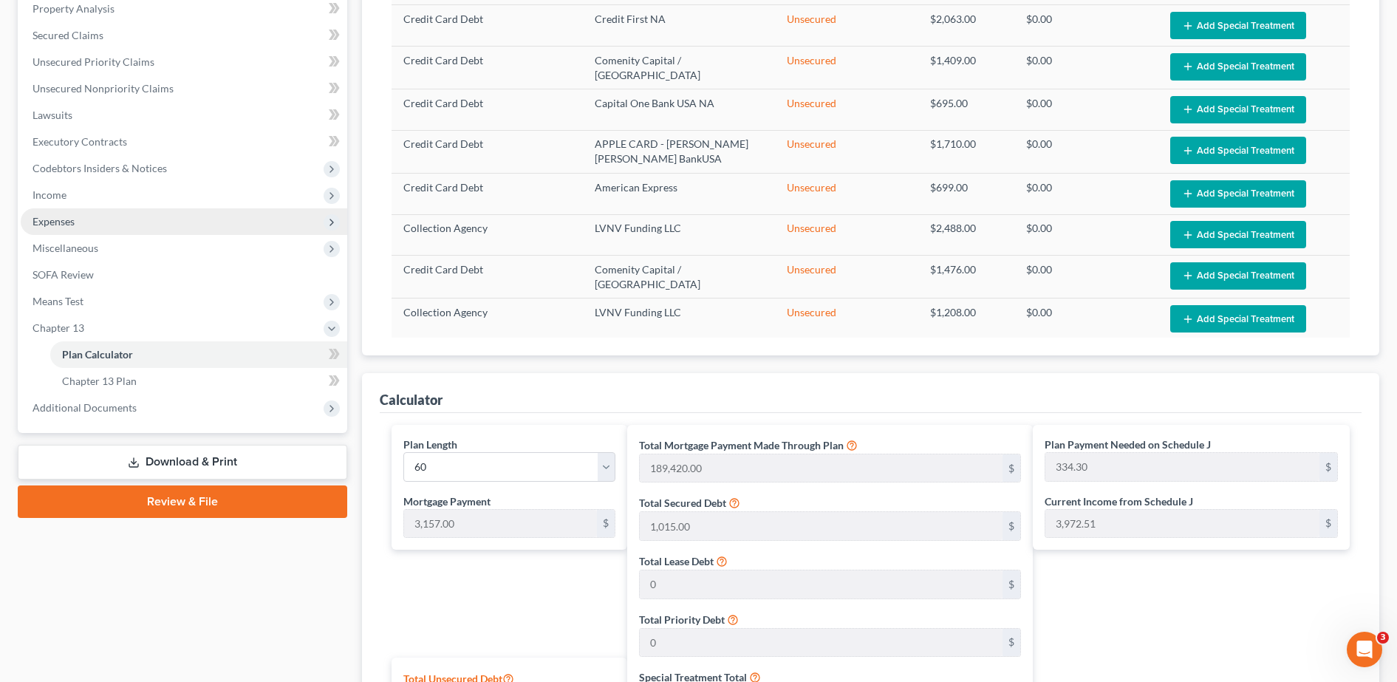
click at [143, 232] on span "Expenses" at bounding box center [184, 221] width 326 height 27
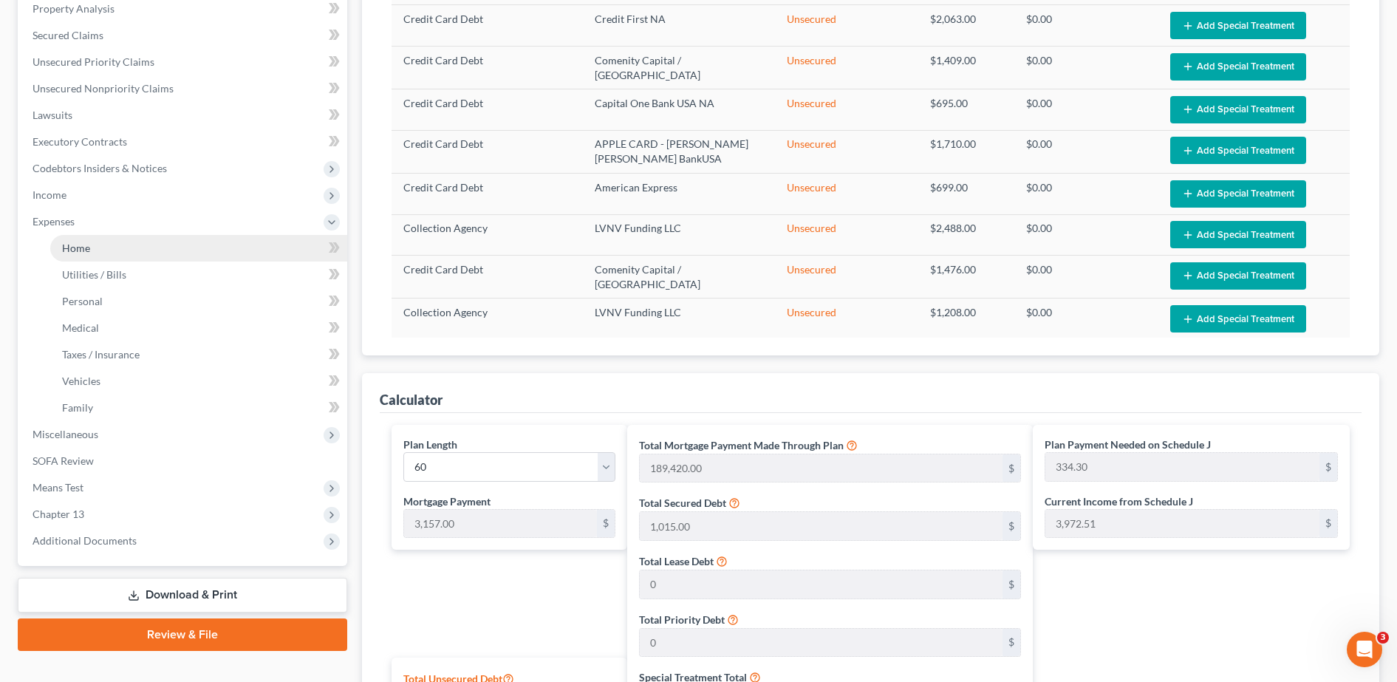
click at [151, 247] on link "Home" at bounding box center [198, 248] width 297 height 27
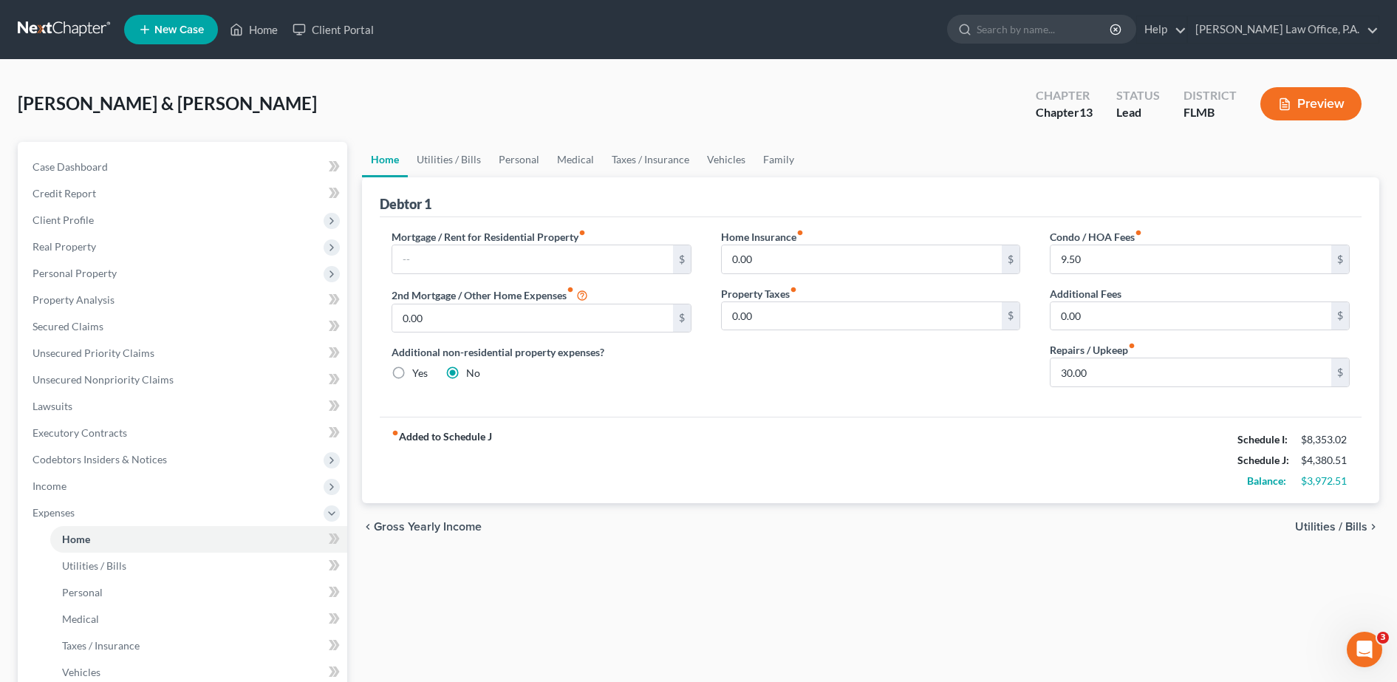
scroll to position [316, 0]
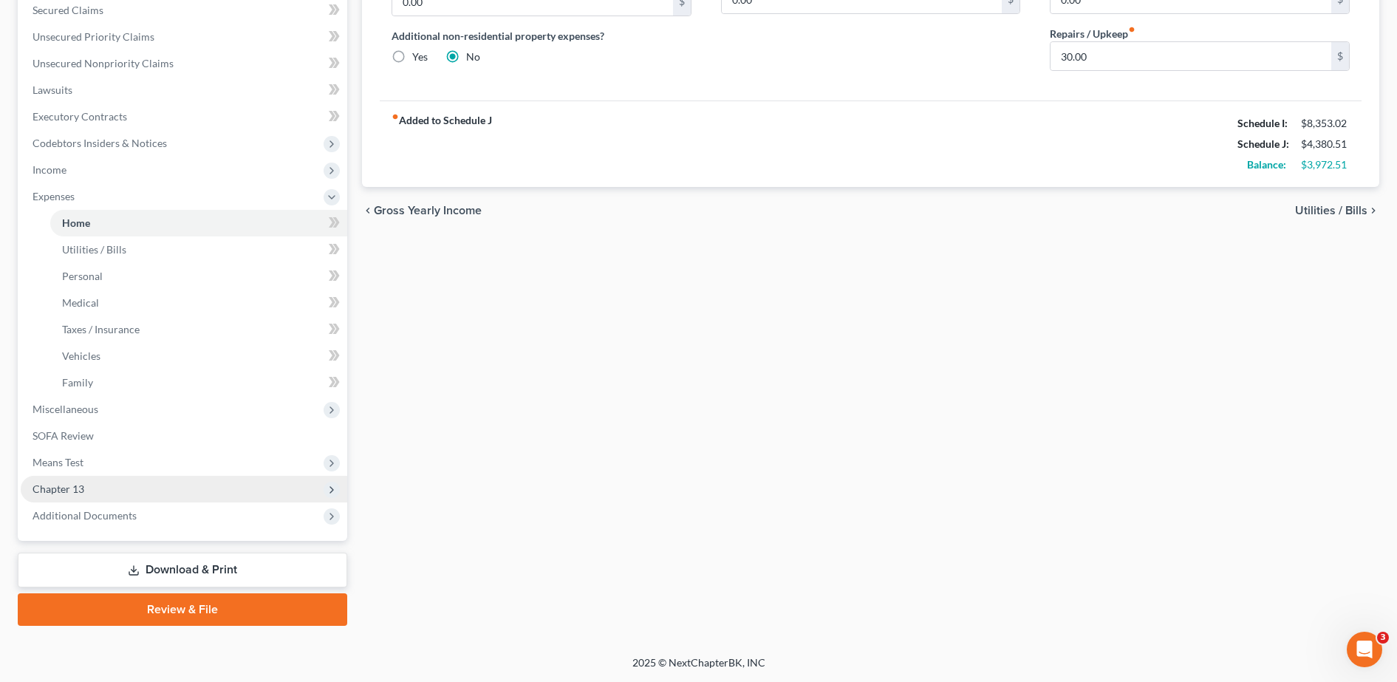
click at [167, 484] on span "Chapter 13" at bounding box center [184, 489] width 326 height 27
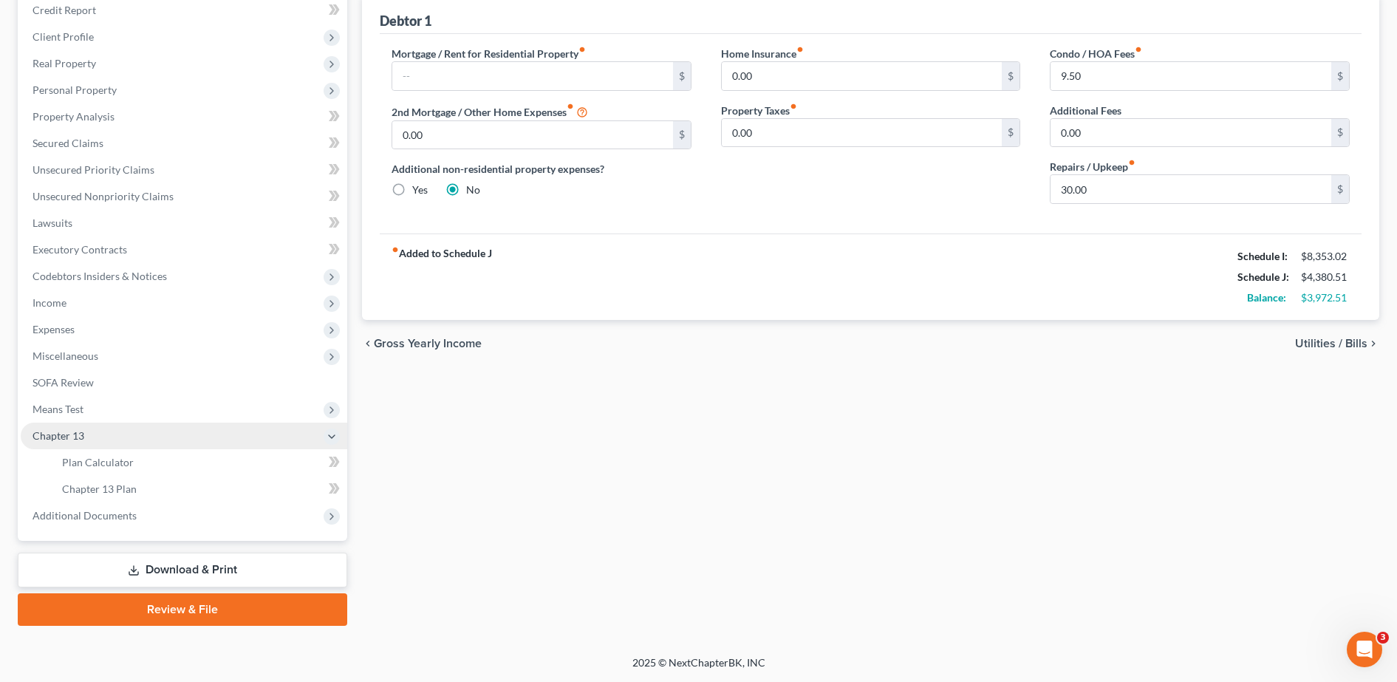
scroll to position [183, 0]
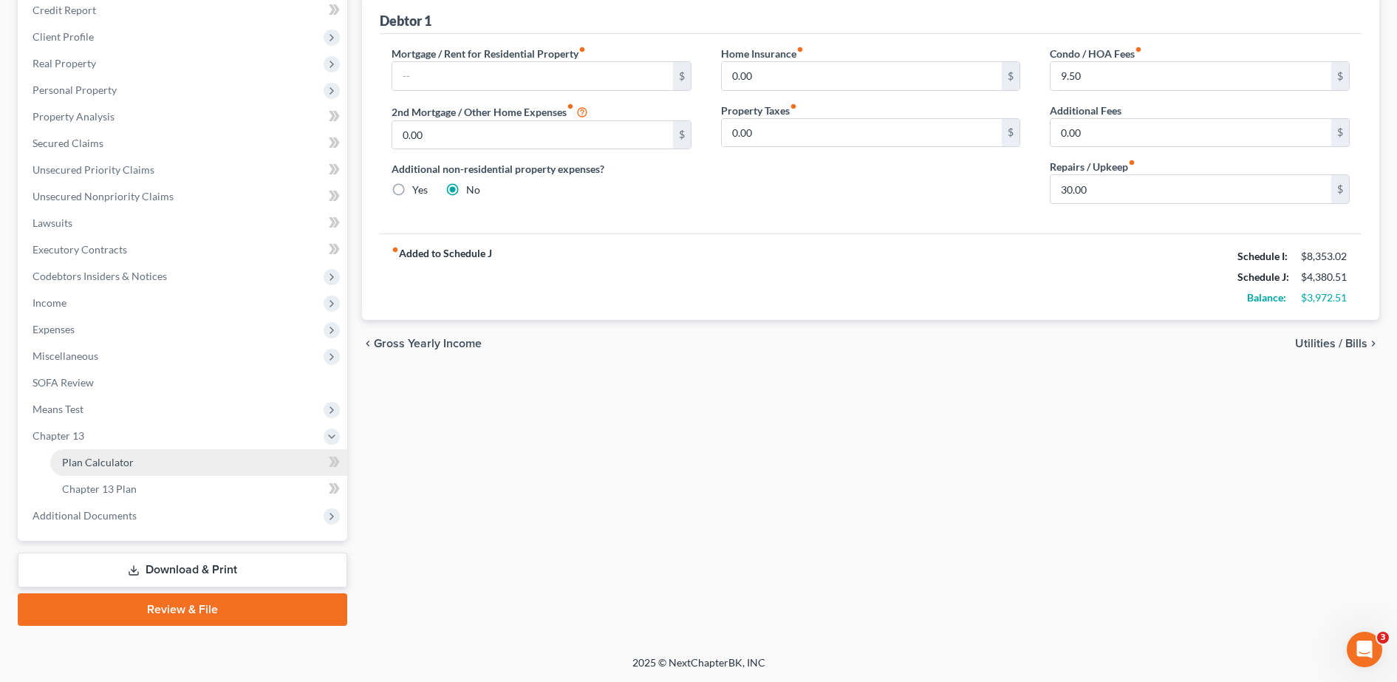
click at [163, 468] on link "Plan Calculator" at bounding box center [198, 462] width 297 height 27
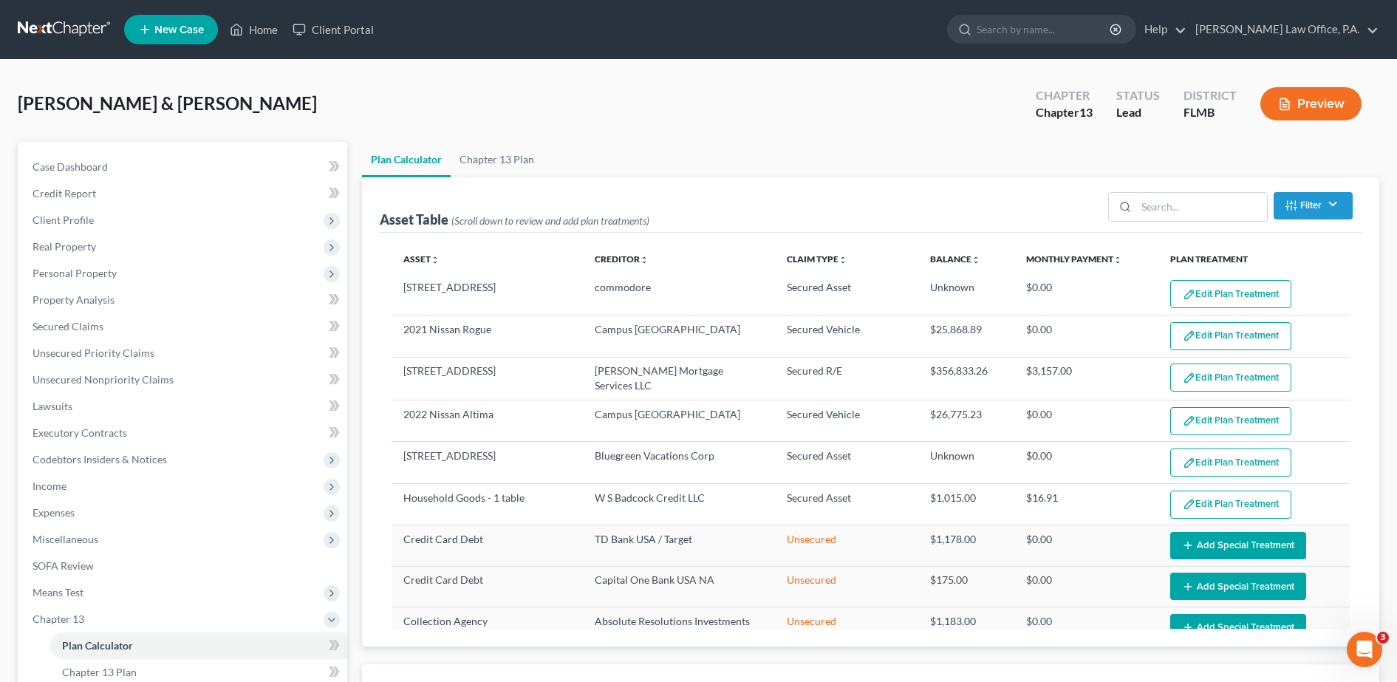
select select "59"
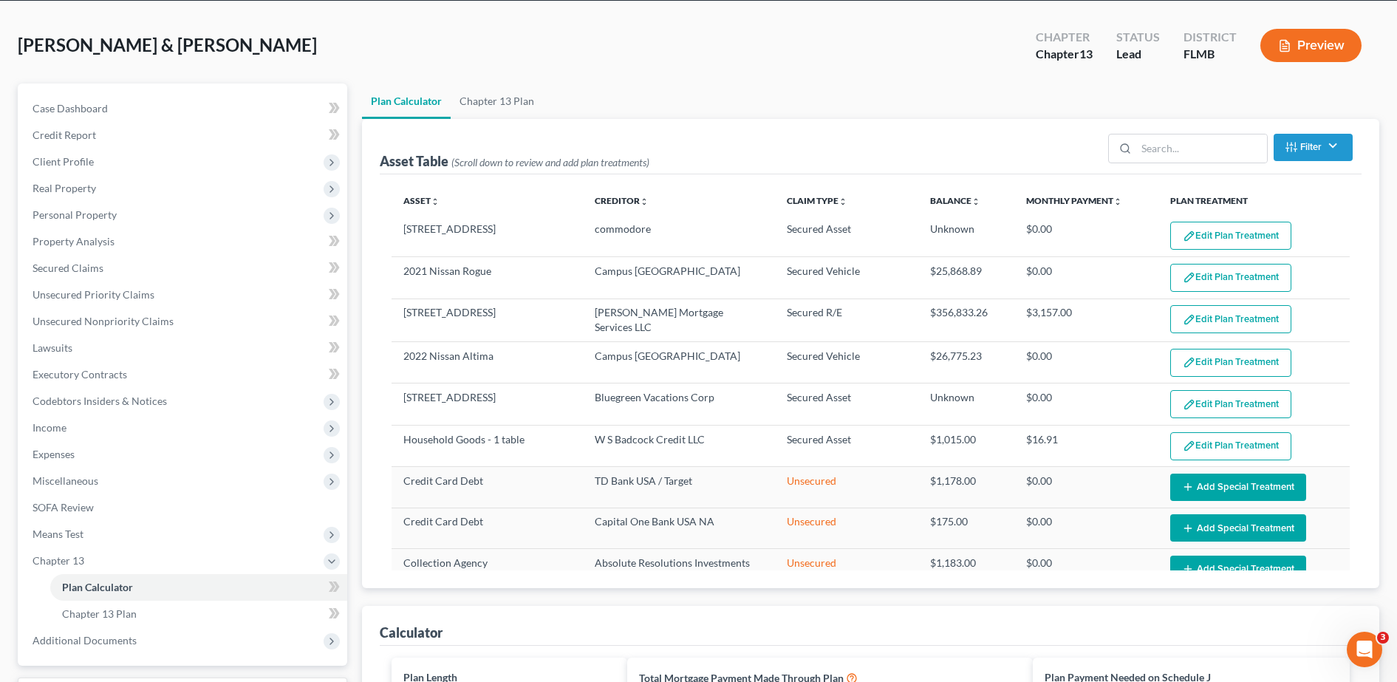
scroll to position [21, 0]
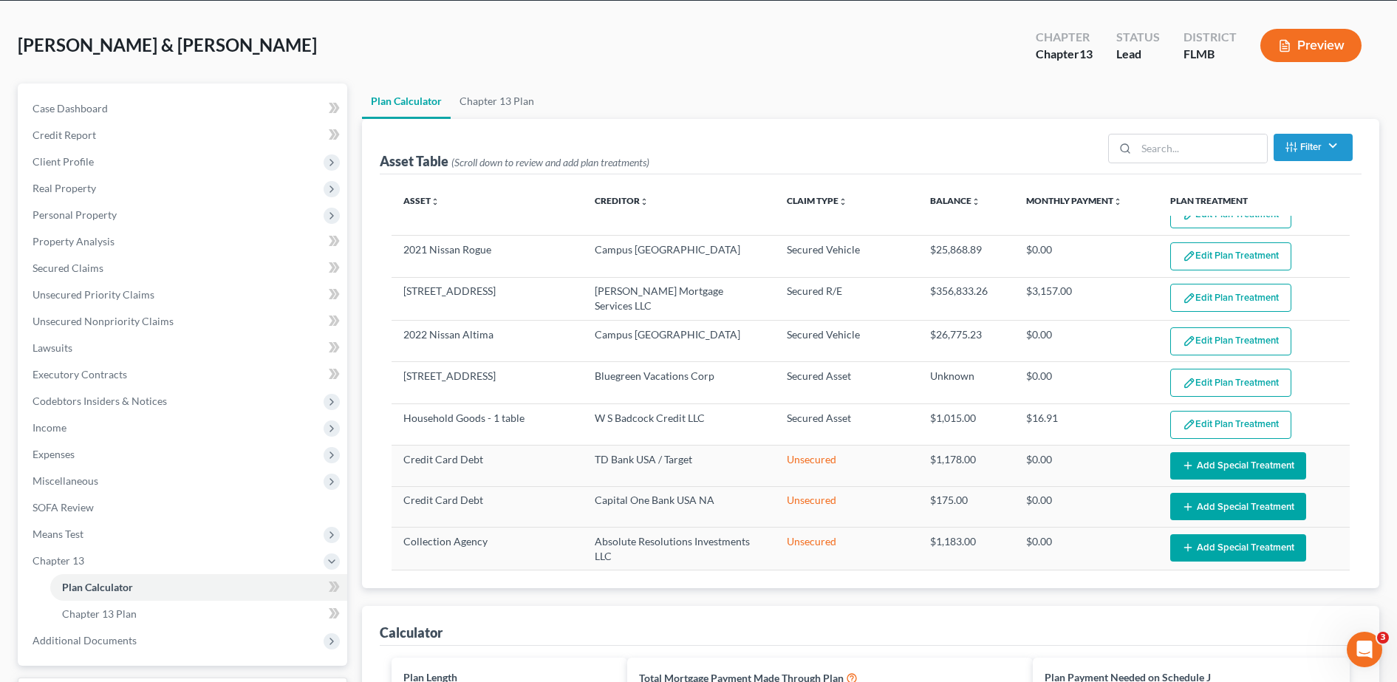
click at [1349, 300] on div "Asset unfold_more expand_more expand_less Creditor unfold_more expand_more expa…" at bounding box center [871, 381] width 982 height 414
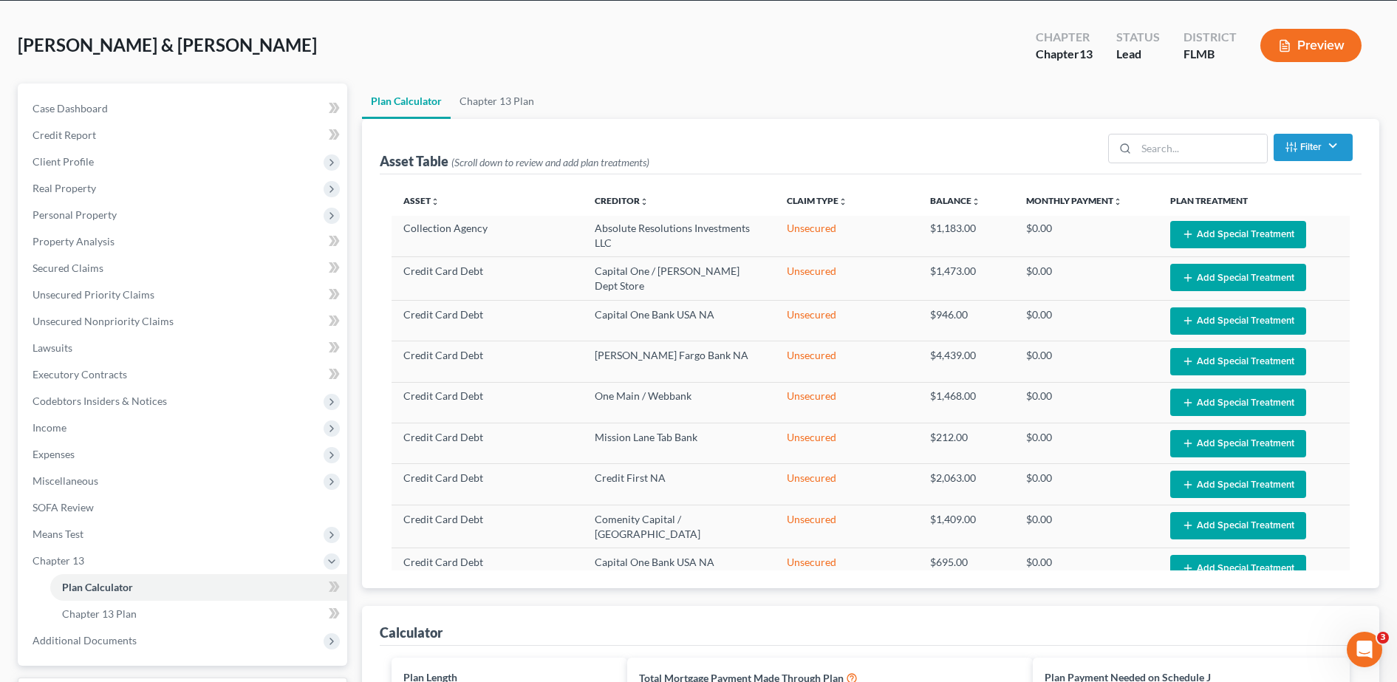
scroll to position [386, 0]
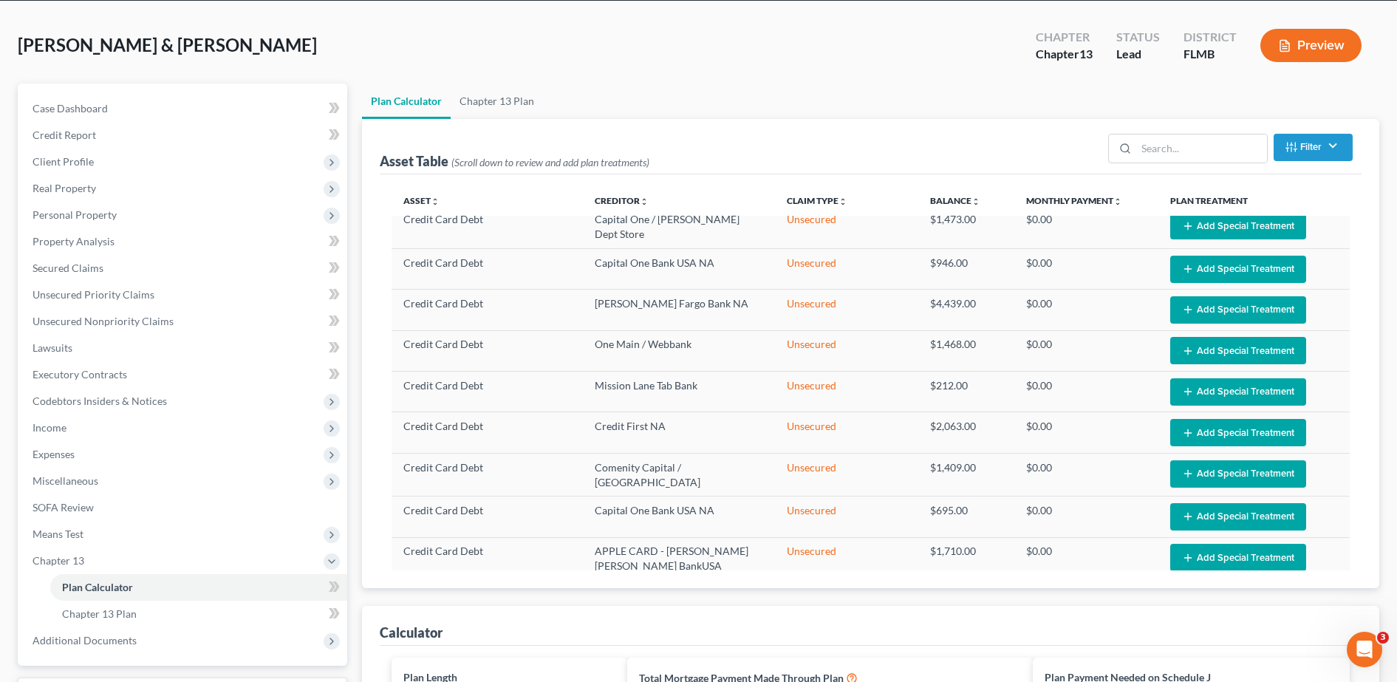
drag, startPoint x: 1360, startPoint y: 380, endPoint x: 1384, endPoint y: 422, distance: 47.6
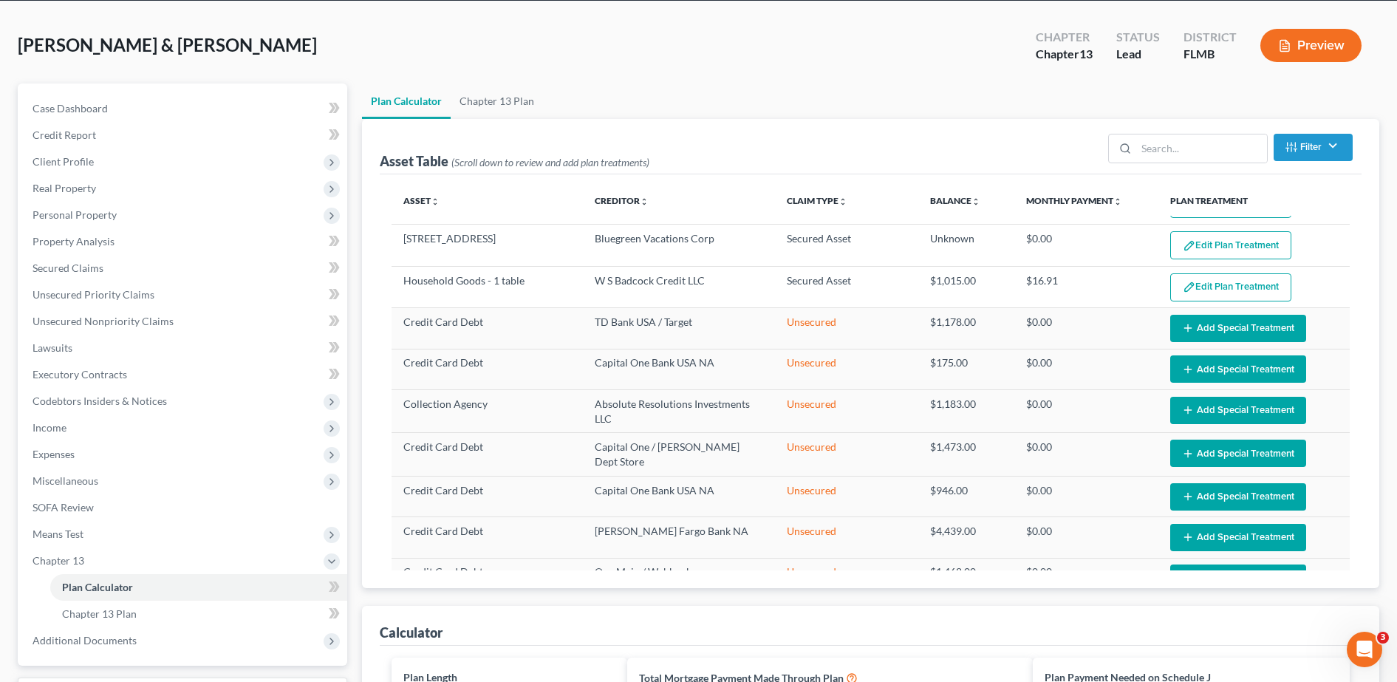
scroll to position [0, 0]
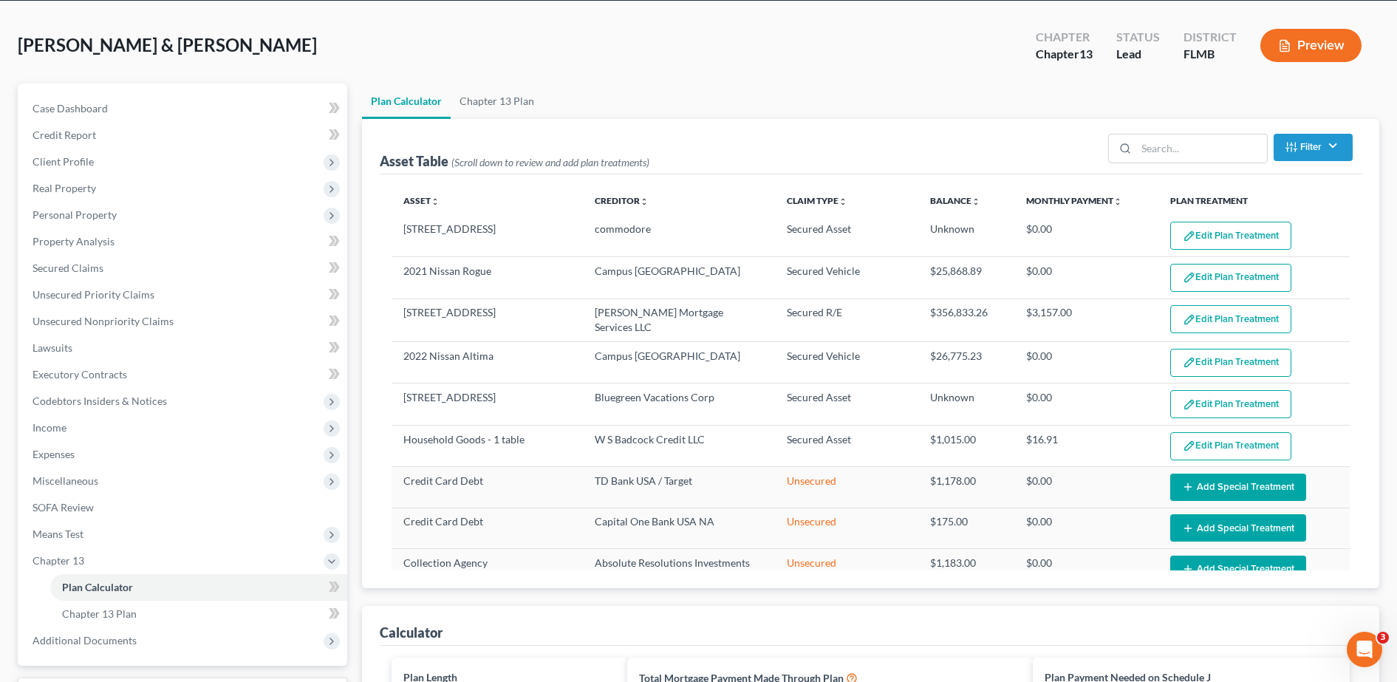
click at [1323, 202] on th "Plan Treatment" at bounding box center [1254, 201] width 192 height 30
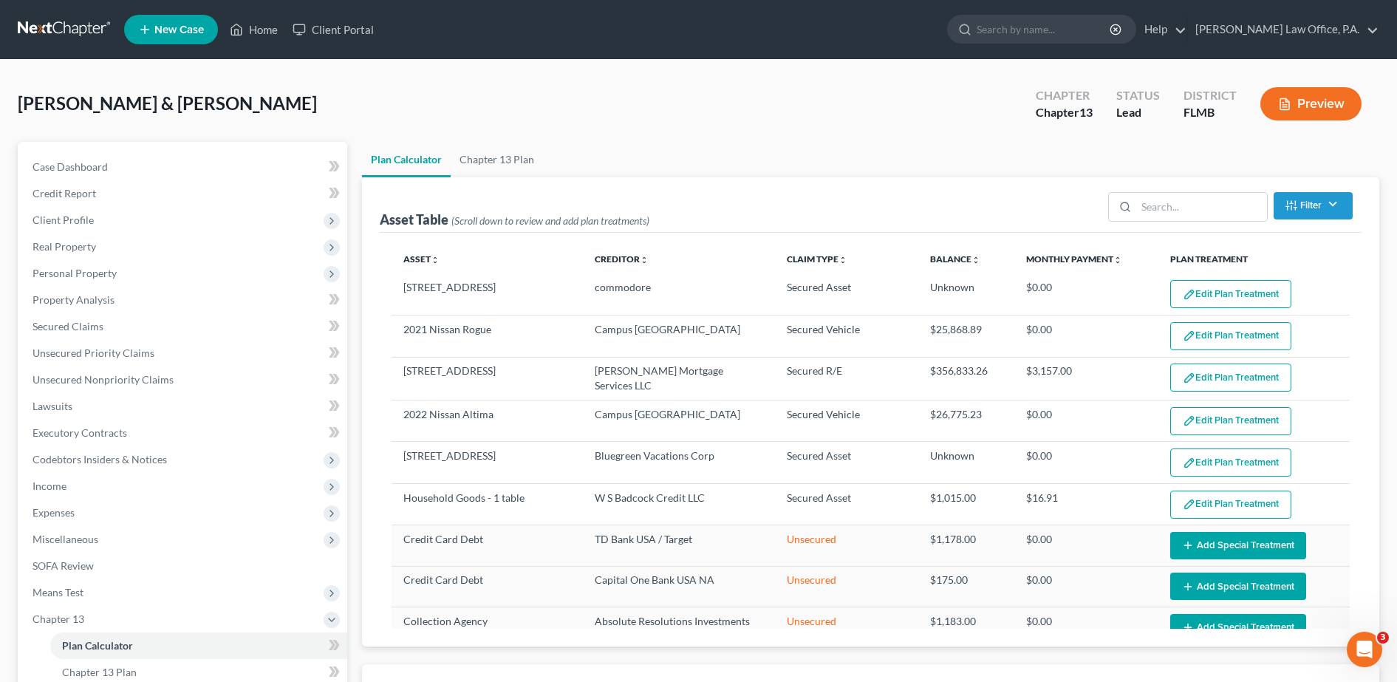
click at [90, 264] on span "Personal Property" at bounding box center [184, 273] width 326 height 27
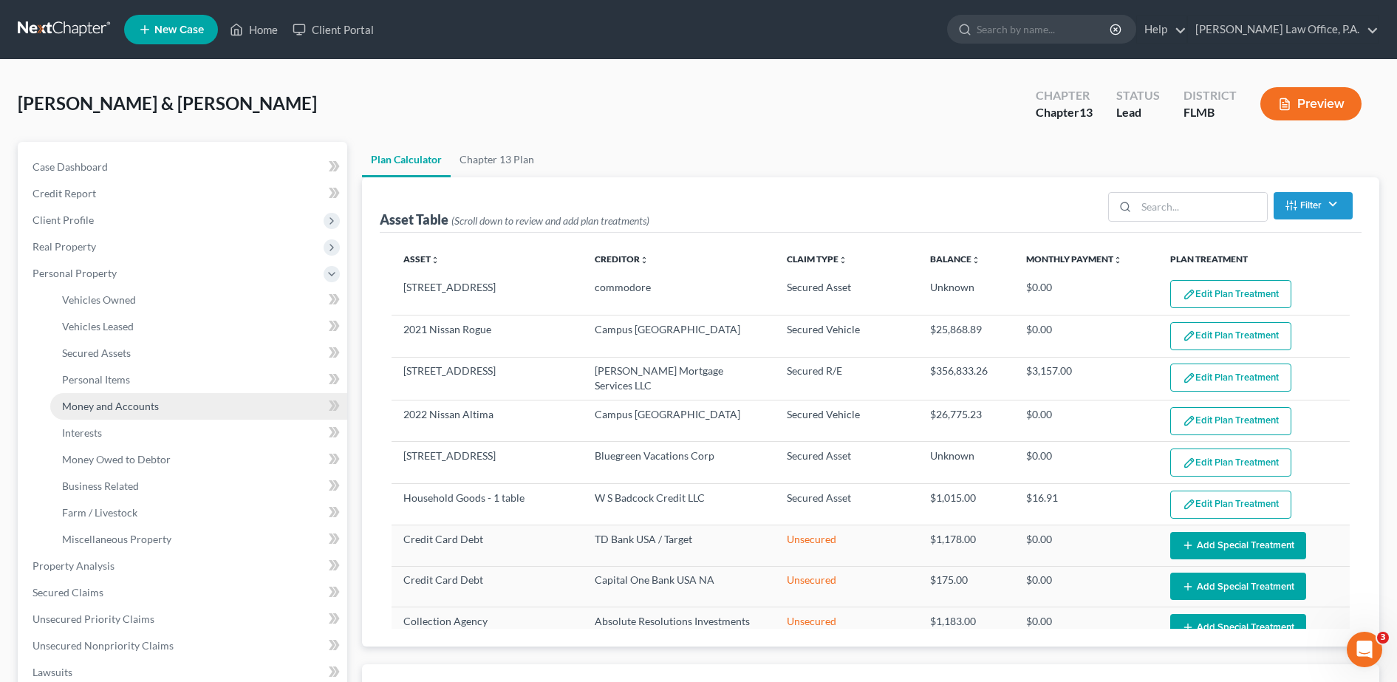
click at [154, 415] on link "Money and Accounts" at bounding box center [198, 406] width 297 height 27
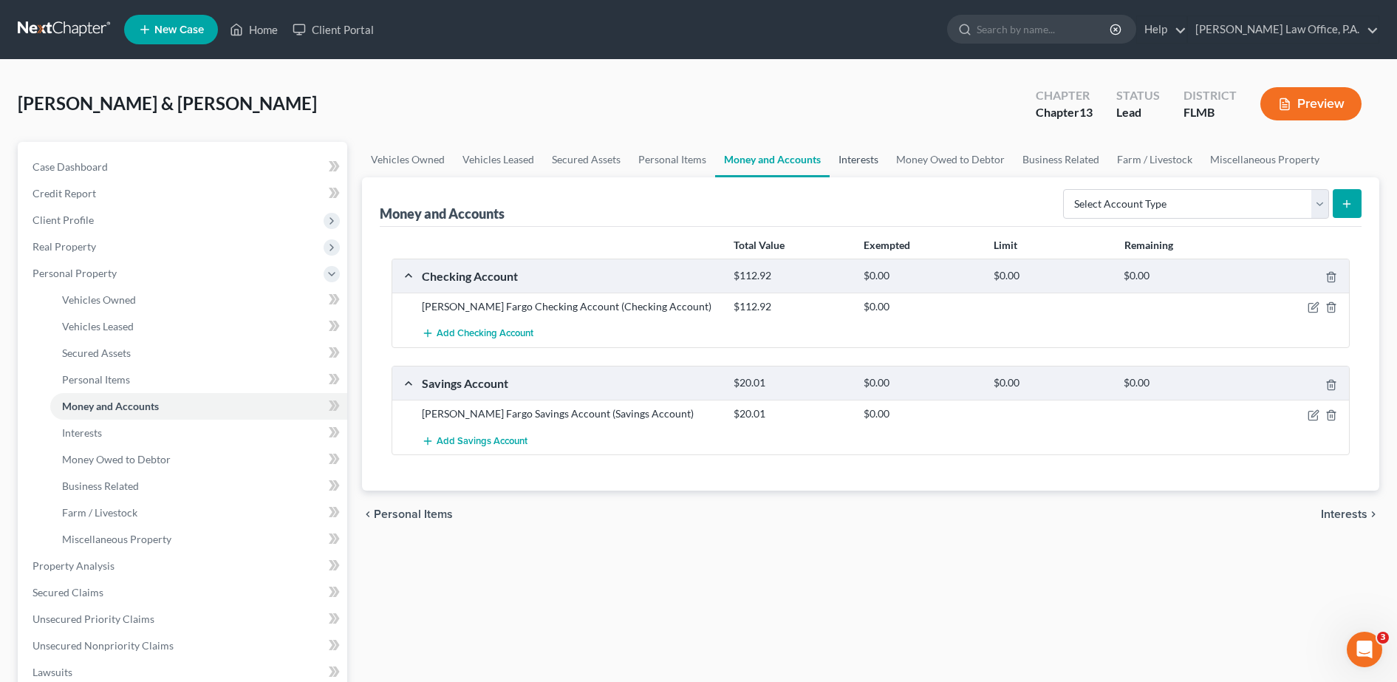
click at [855, 158] on link "Interests" at bounding box center [858, 159] width 58 height 35
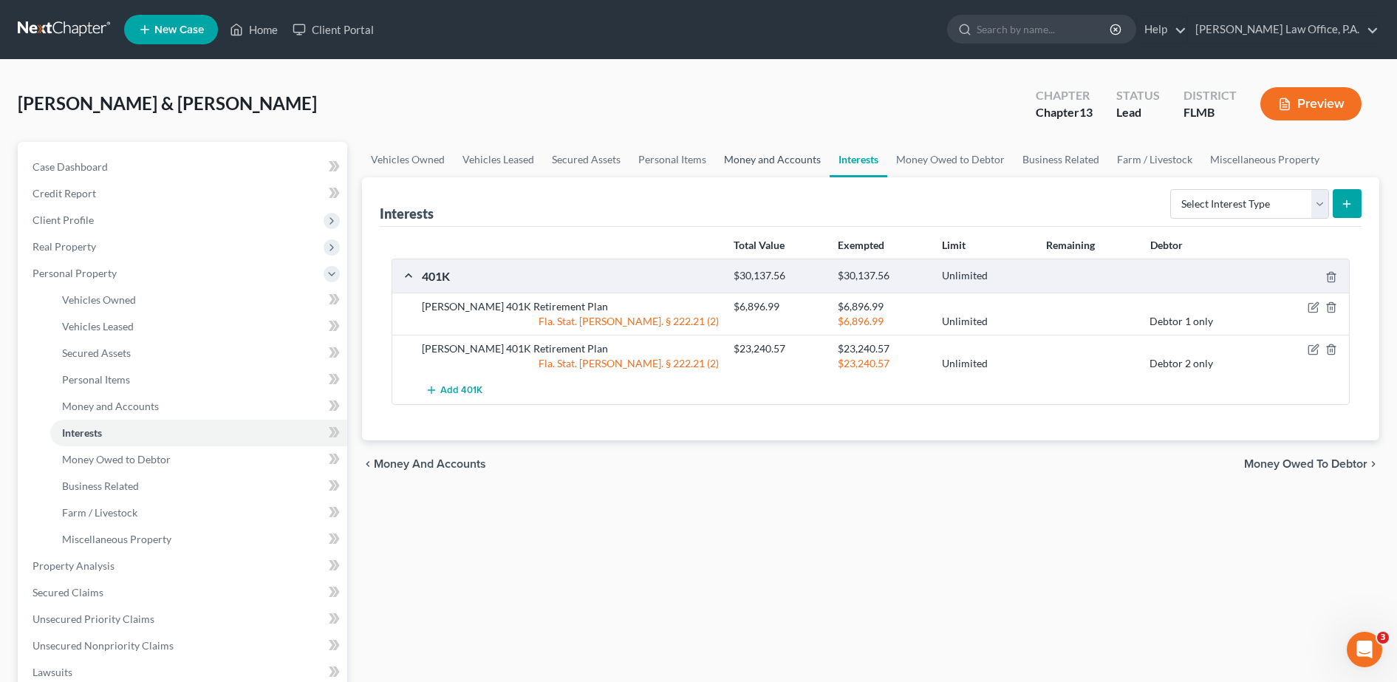
click at [763, 155] on link "Money and Accounts" at bounding box center [772, 159] width 114 height 35
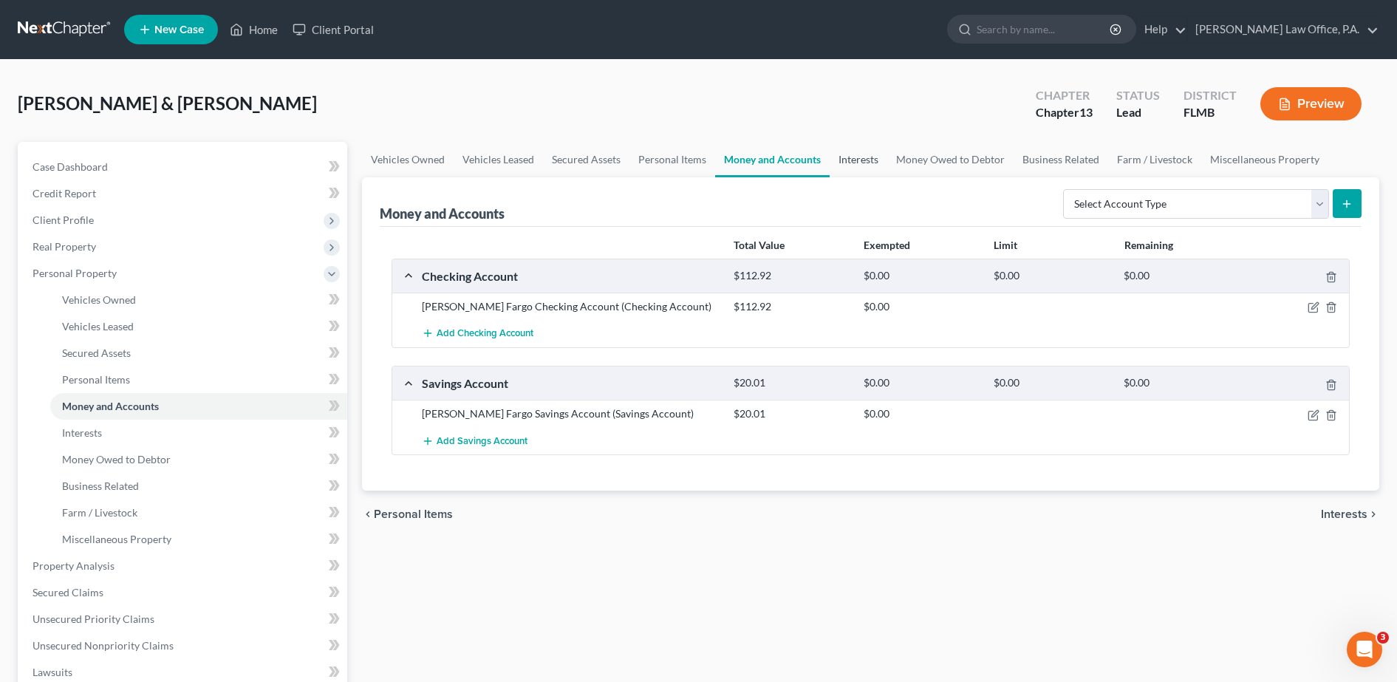
click at [863, 150] on link "Interests" at bounding box center [858, 159] width 58 height 35
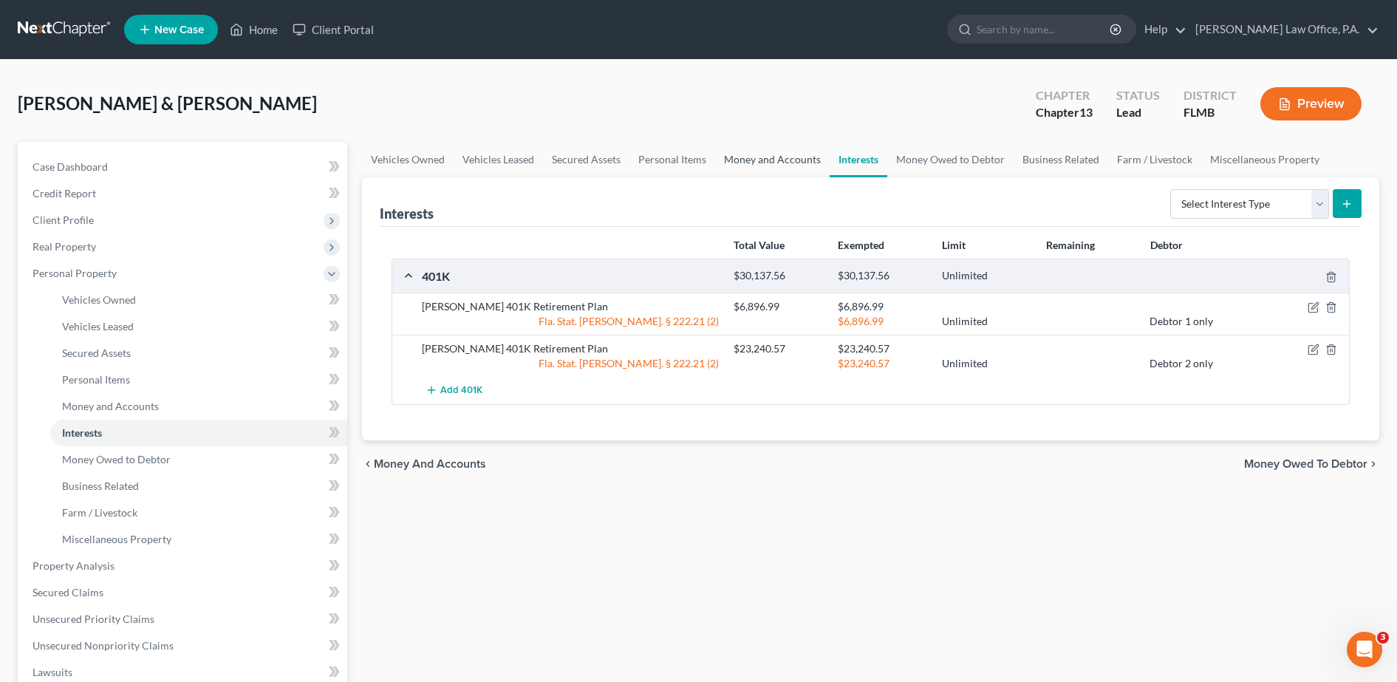
click at [773, 160] on link "Money and Accounts" at bounding box center [772, 159] width 114 height 35
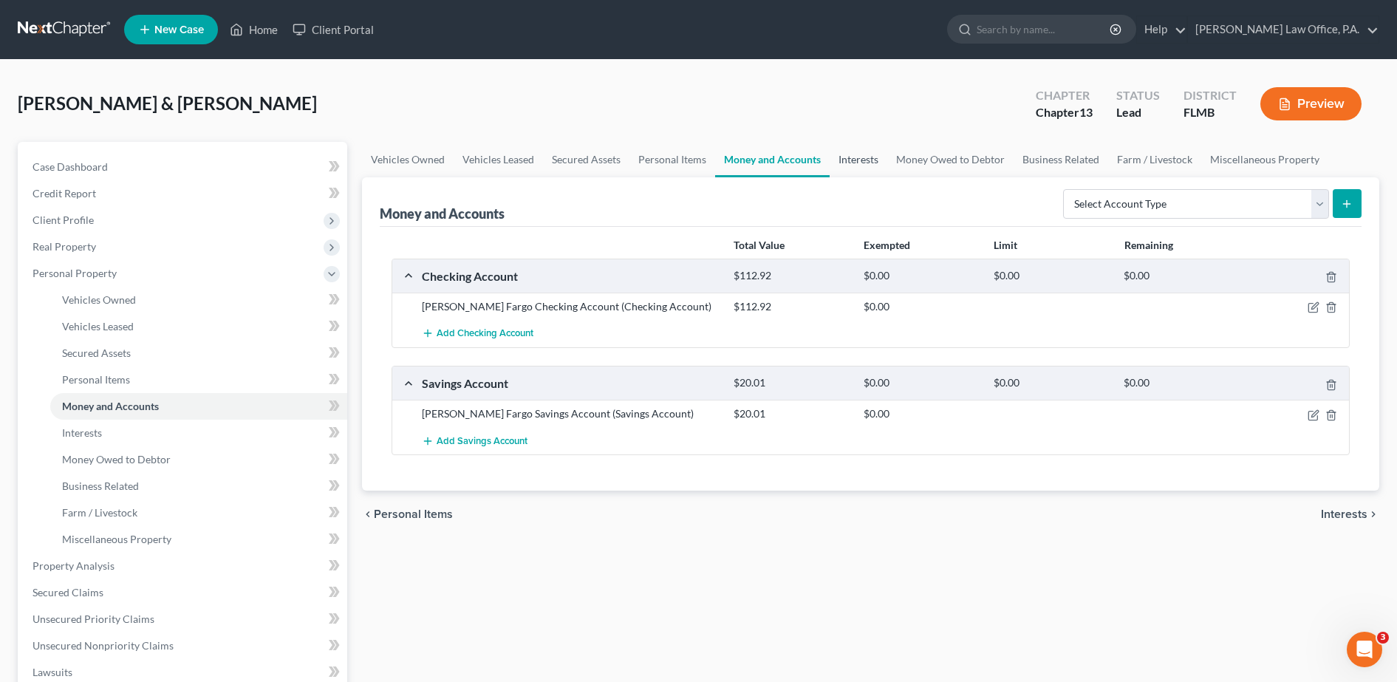
click at [849, 154] on link "Interests" at bounding box center [858, 159] width 58 height 35
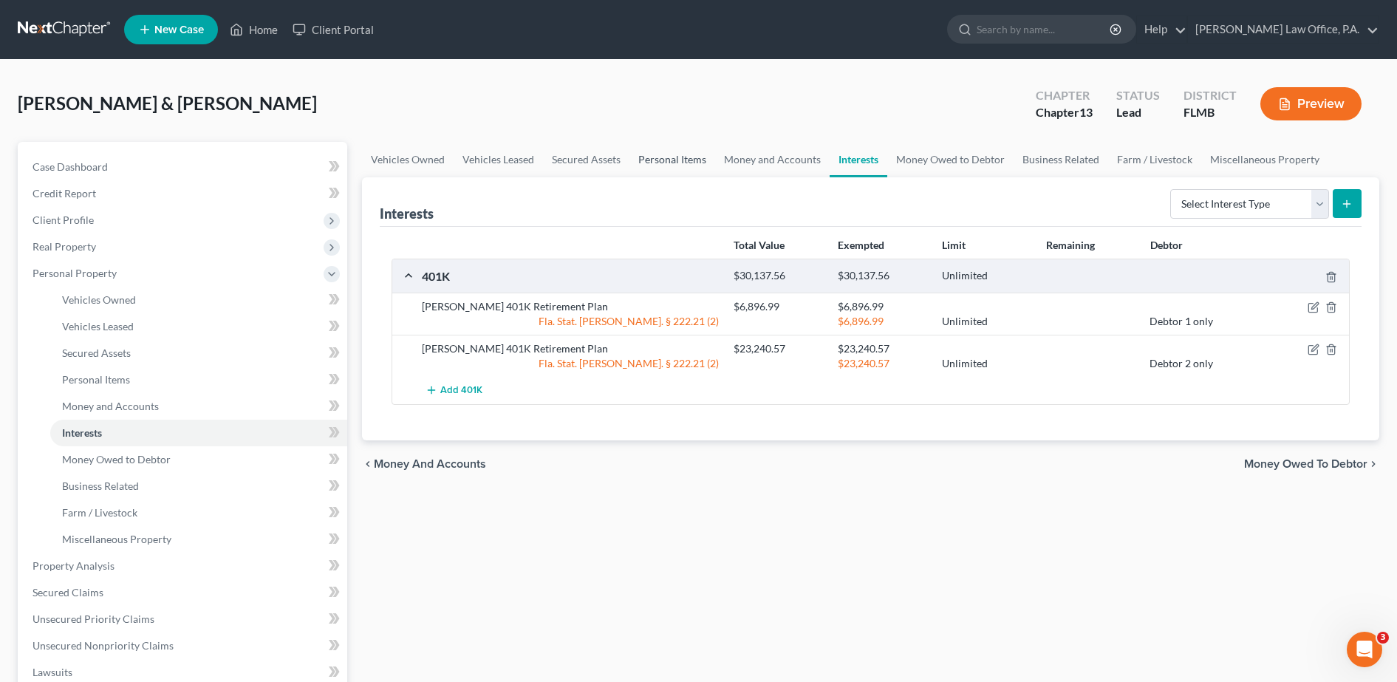
click at [671, 156] on link "Personal Items" at bounding box center [672, 159] width 86 height 35
